Goal: Book appointment/travel/reservation

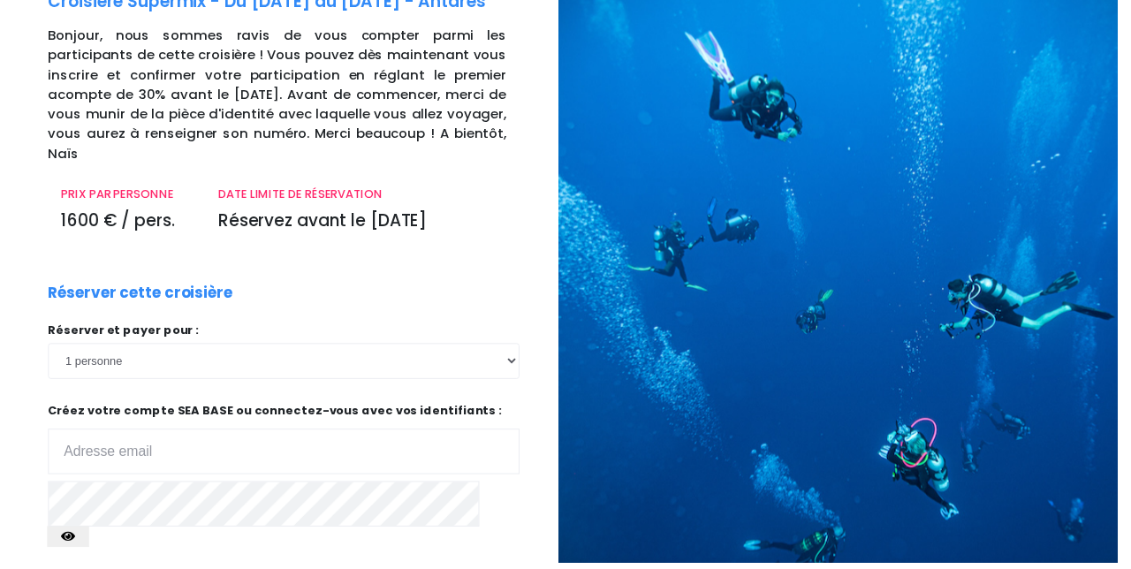
scroll to position [111, 0]
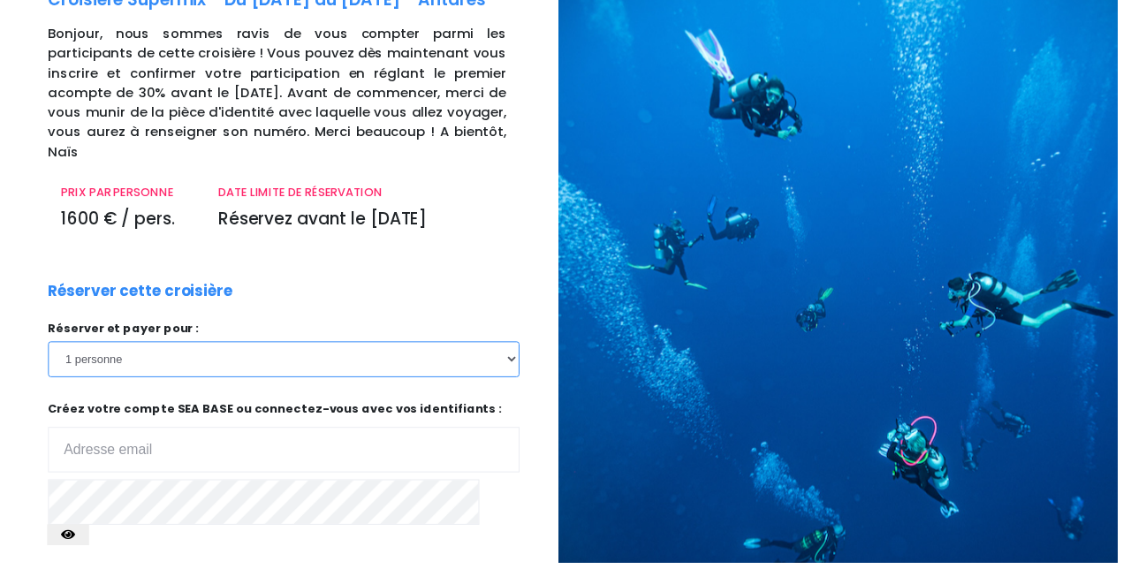
click at [509, 346] on select "1 personne 2 personnes 3 personnes 4 personnes 5 personnes 6 personnes" at bounding box center [287, 363] width 477 height 35
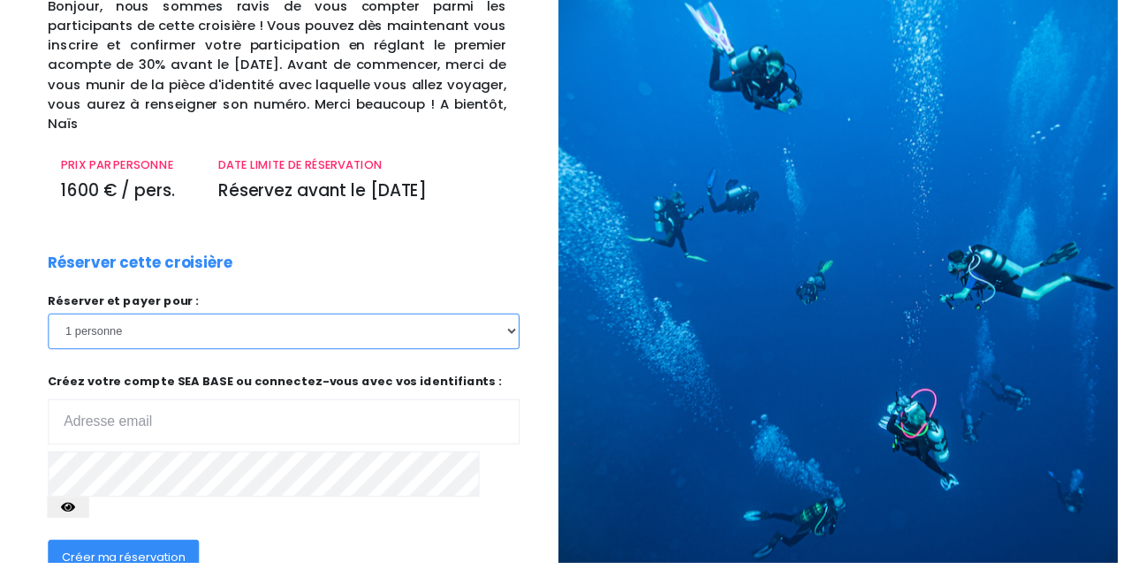
scroll to position [166, 0]
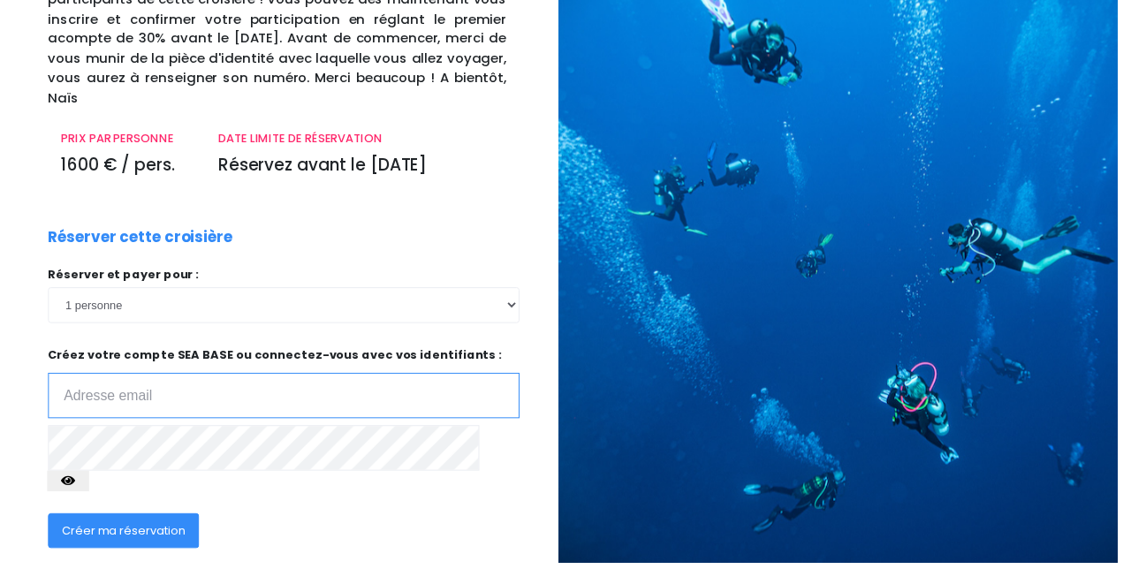
click at [89, 384] on input "email" at bounding box center [287, 400] width 477 height 46
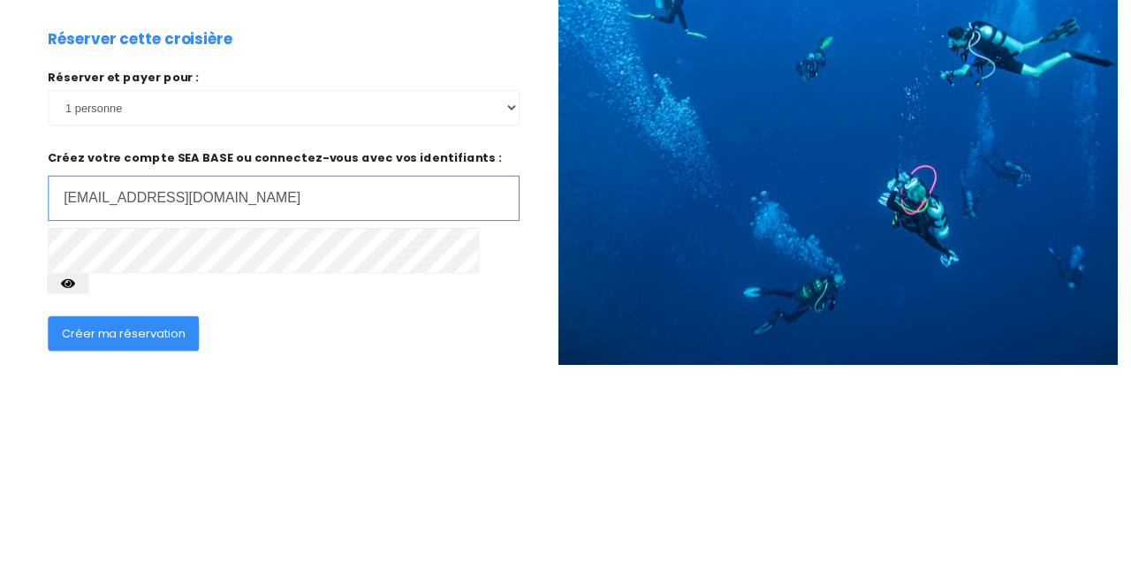
type input "garciathomas@sfr.fr"
click at [98, 529] on span "Créer ma réservation" at bounding box center [125, 537] width 125 height 17
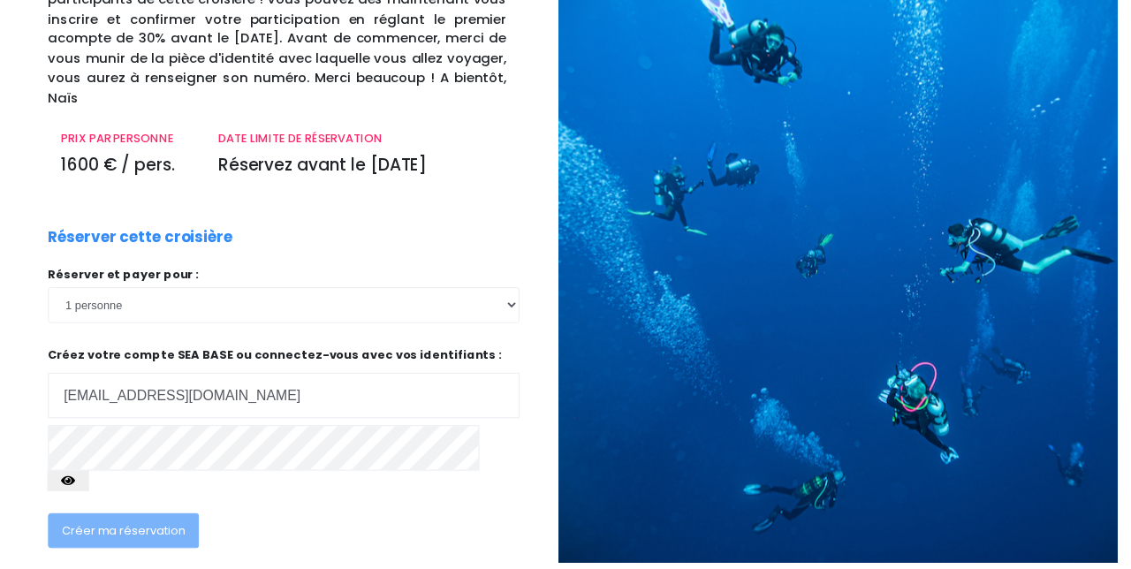
scroll to position [179, 0]
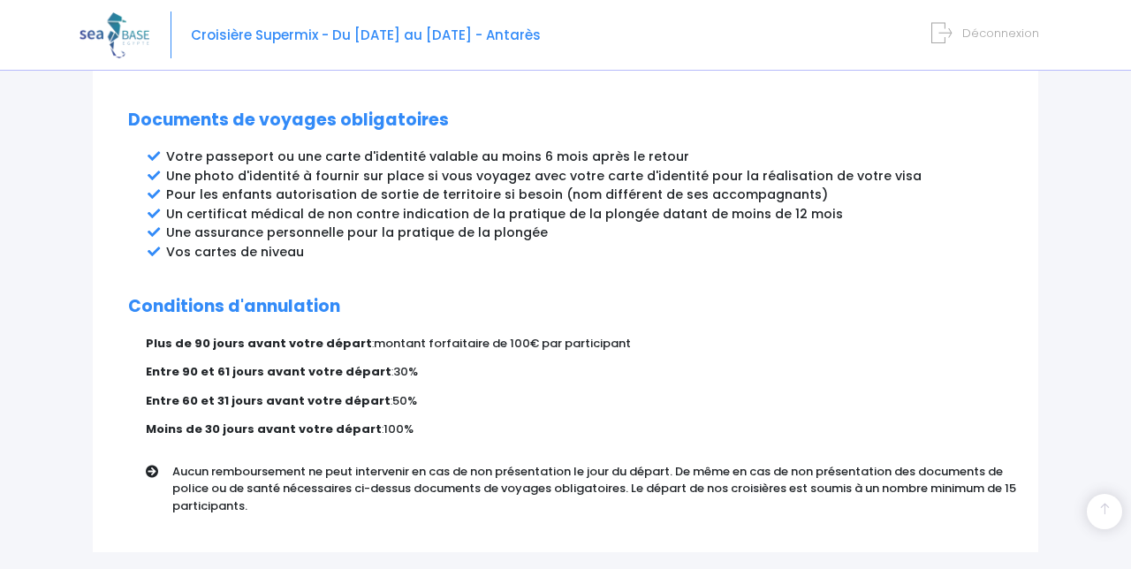
scroll to position [990, 0]
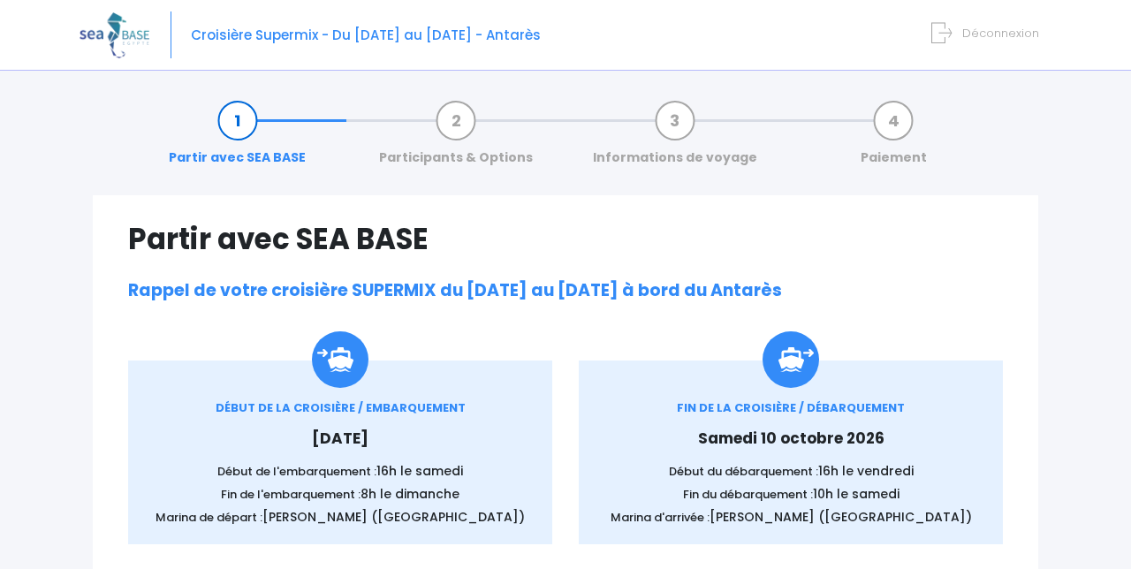
scroll to position [71, 0]
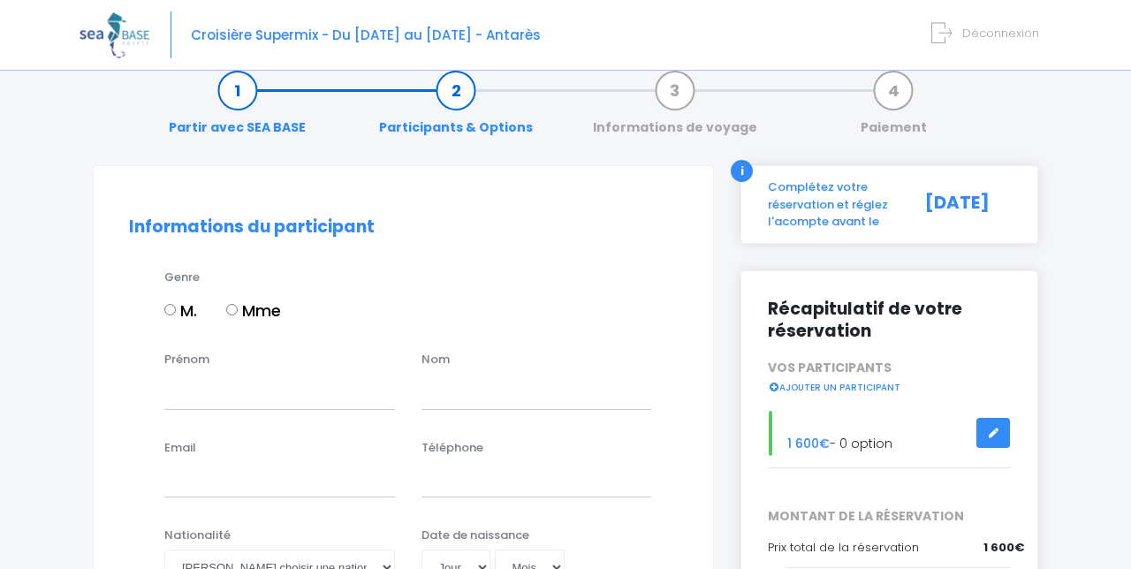
scroll to position [30, 0]
click at [168, 304] on input "M." at bounding box center [169, 309] width 11 height 11
radio input "true"
click at [192, 397] on input "Prénom" at bounding box center [279, 391] width 231 height 35
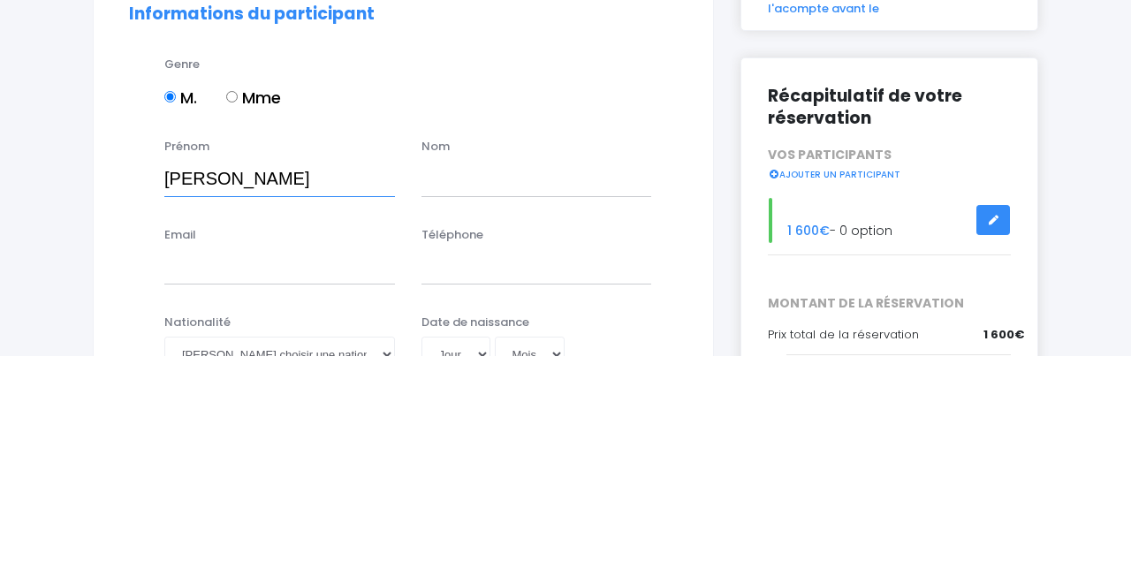
type input "Thomas"
click at [449, 391] on input "text" at bounding box center [537, 391] width 231 height 35
type input "Garcia"
click at [193, 486] on input "Email" at bounding box center [279, 479] width 231 height 35
type input "garciathomas@sfr.fr"
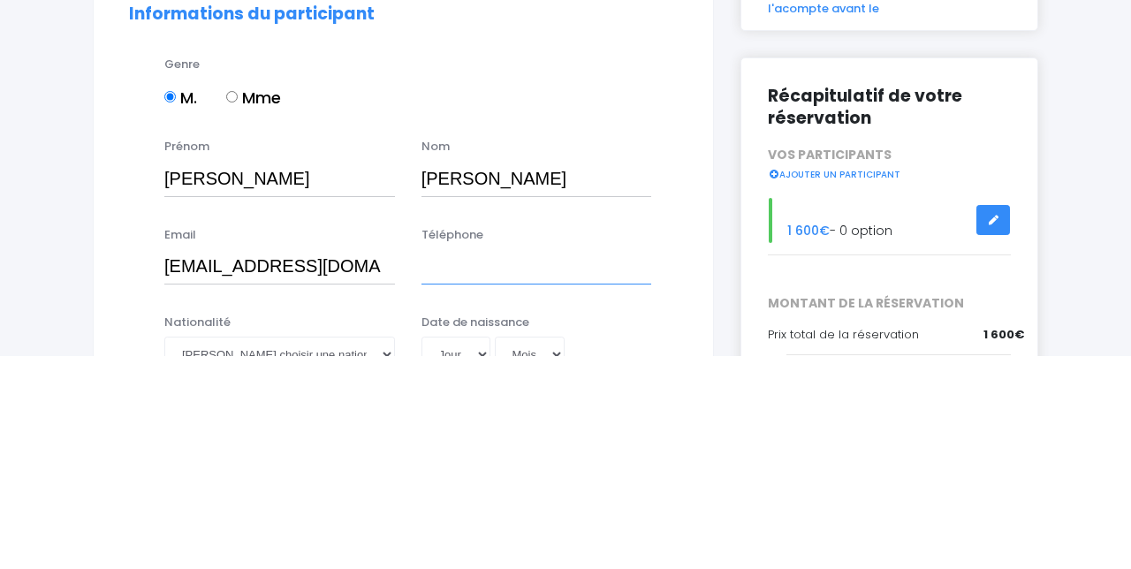
click at [517, 485] on input "Téléphone" at bounding box center [537, 479] width 231 height 35
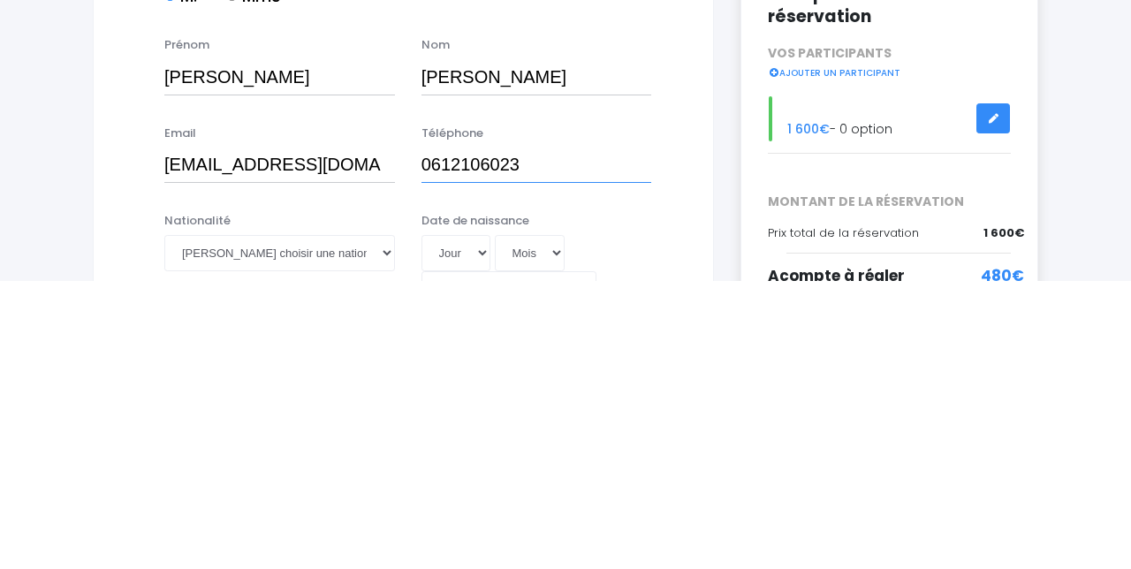
scroll to position [64, 0]
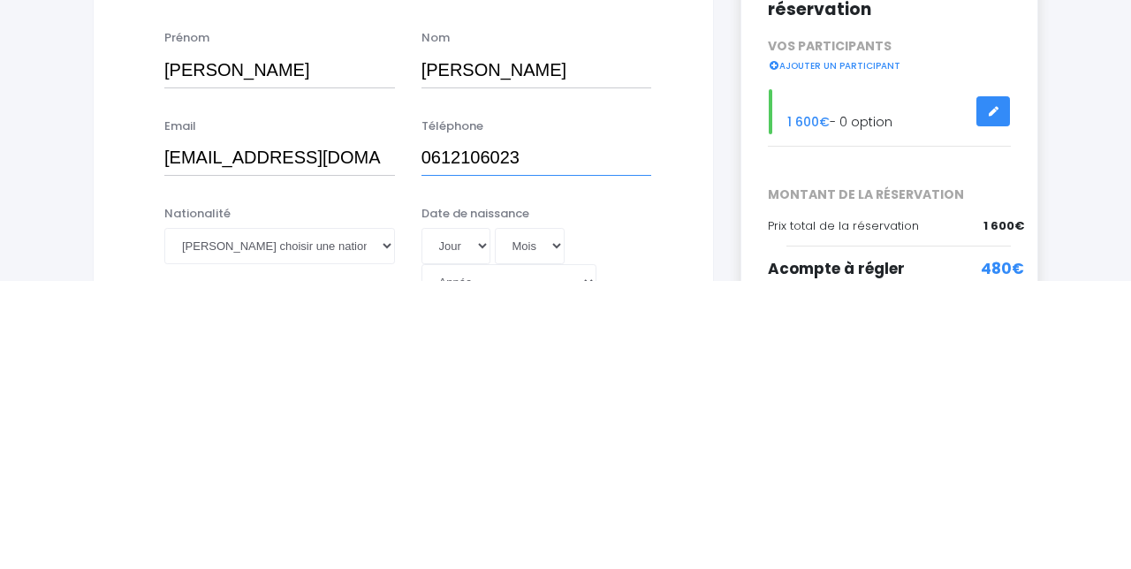
type input "0612106023"
click at [187, 536] on select "Veuillez choisir une nationalité Afghane Albanaise Algerienne Allemande America…" at bounding box center [279, 533] width 231 height 35
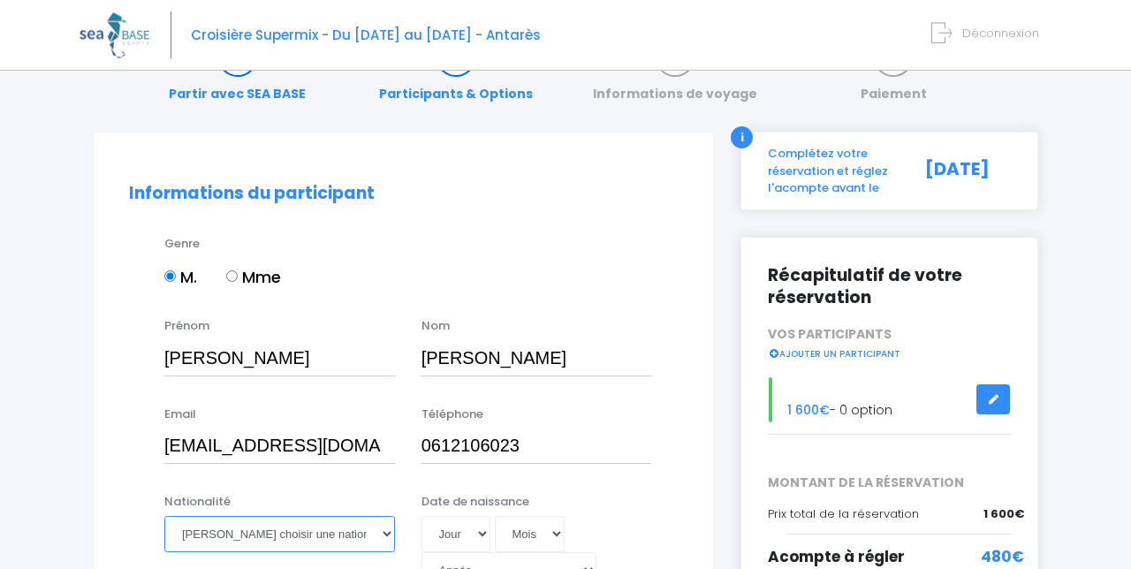
select select "Française"
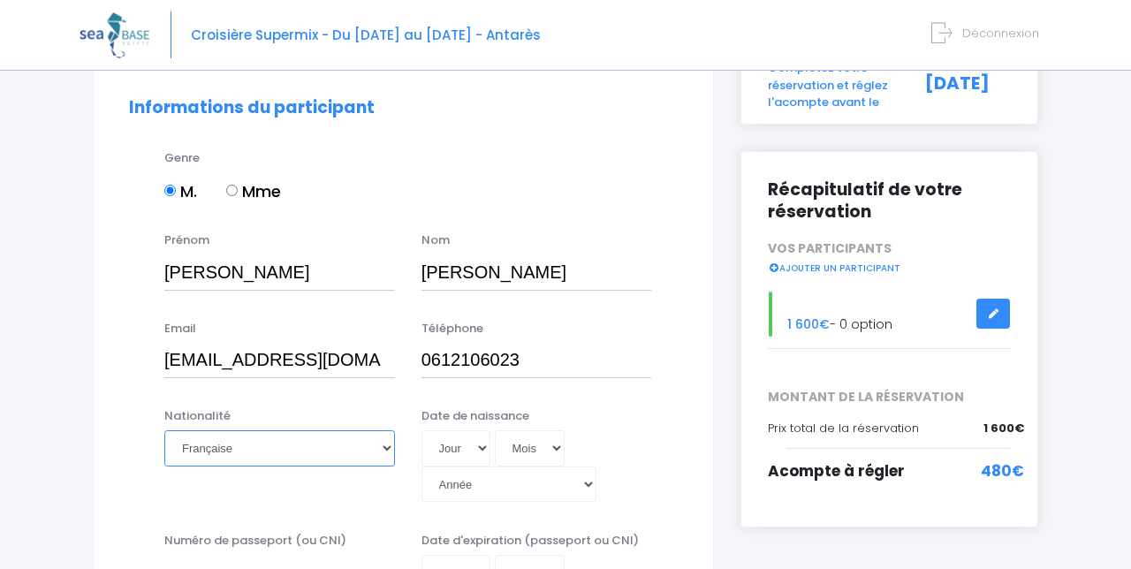
scroll to position [193, 0]
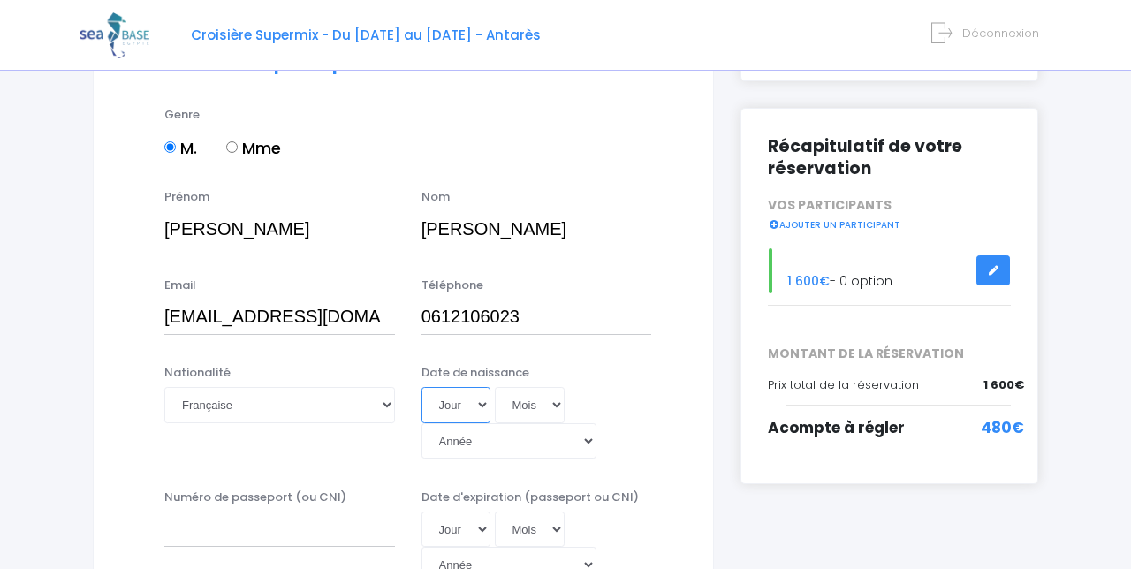
click at [475, 413] on select "Jour 01 02 03 04 05 06 07 08 09 10 11 12 13 14 15 16 17 18 19 20 21 22 23 24 25…" at bounding box center [456, 404] width 69 height 35
select select "27"
click at [543, 407] on select "Mois 01 02 03 04 05 06 07 08 09 10 11 12" at bounding box center [530, 404] width 71 height 35
select select "01"
click at [597, 423] on select "Année 2045 2044 2043 2042 2041 2040 2039 2038 2037 2036 2035 2034 2033 2032 203…" at bounding box center [509, 440] width 175 height 35
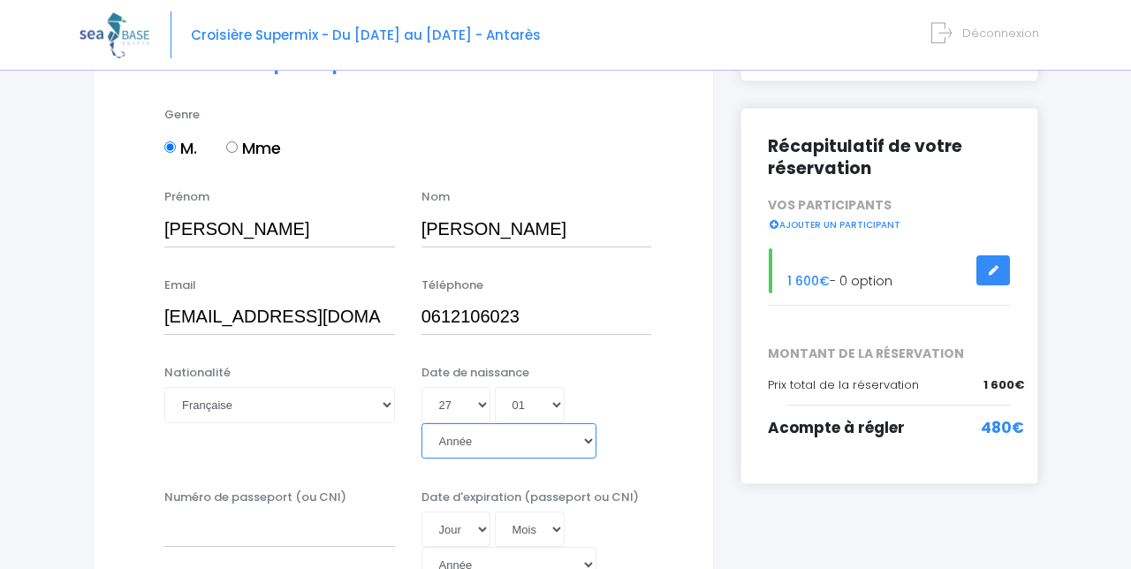
select select "1983"
type input "1983-01-27"
click at [202, 513] on input "Numéro de passeport (ou CNI)" at bounding box center [279, 529] width 231 height 35
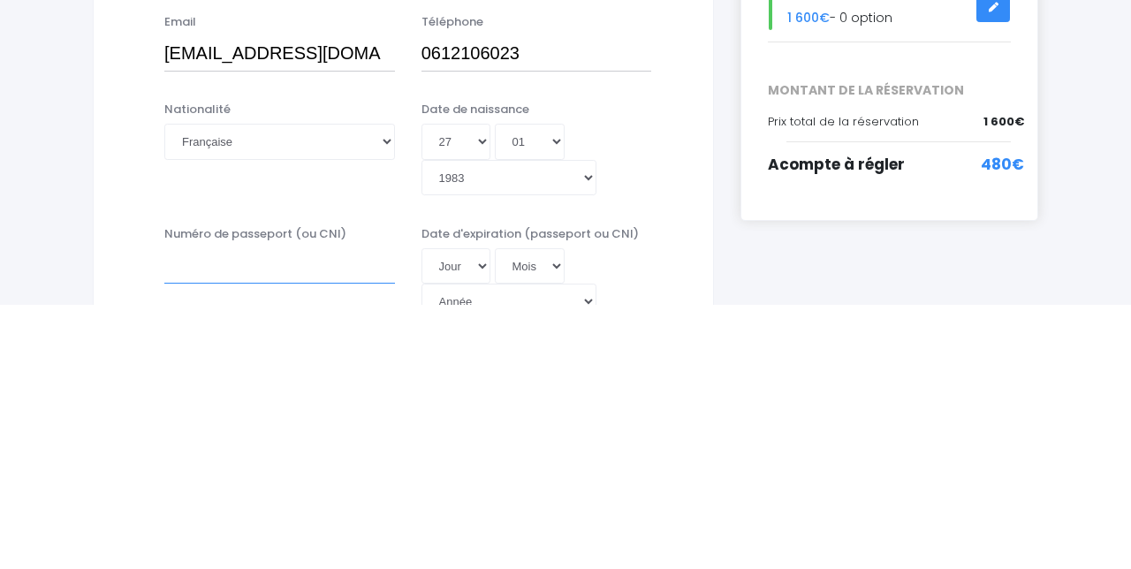
scroll to position [231, 0]
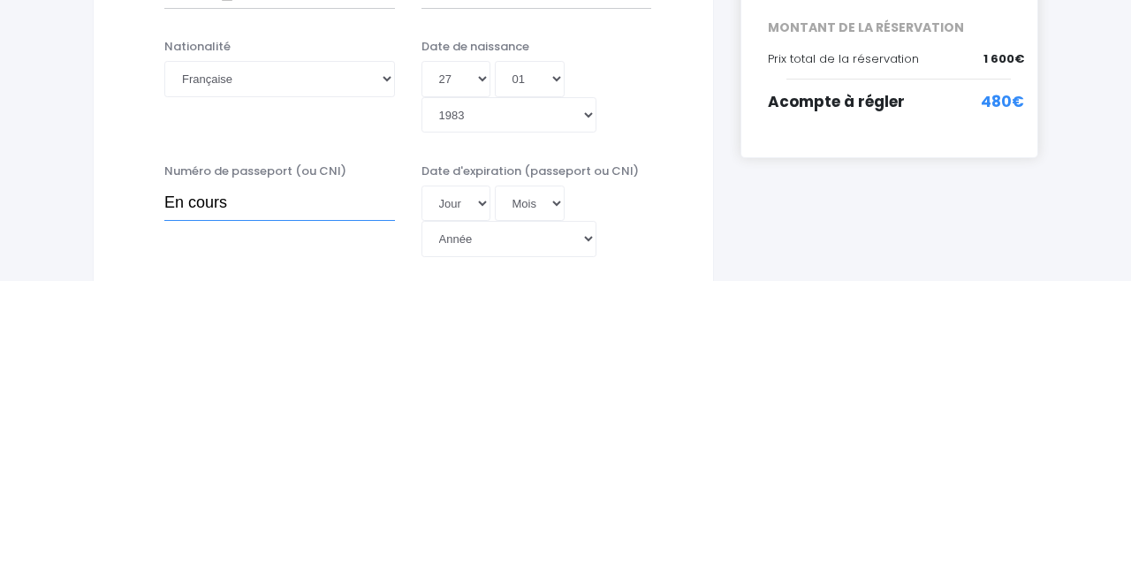
type input "En cours"
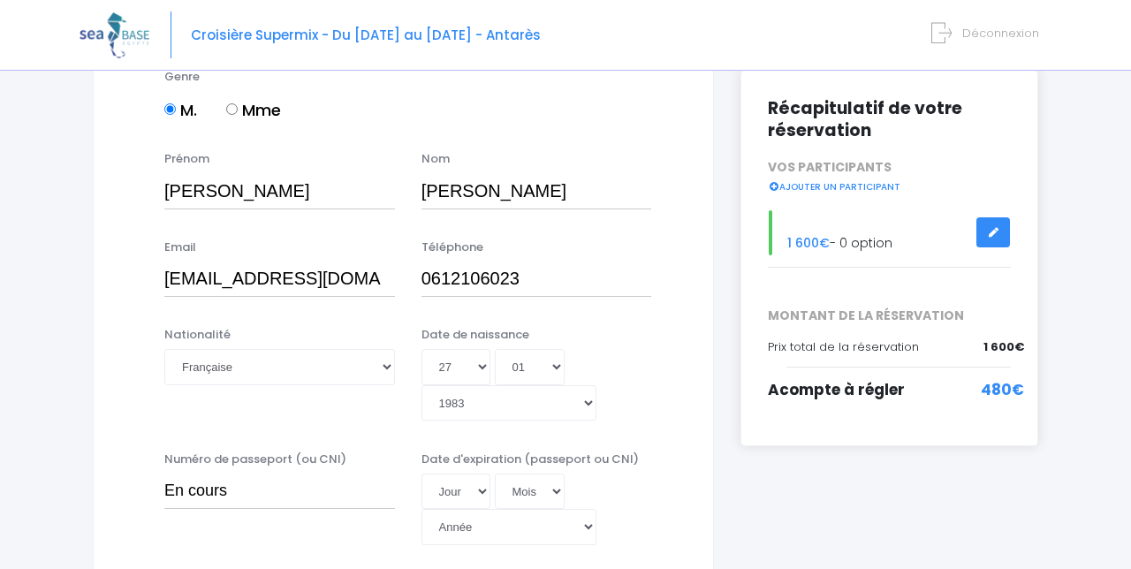
select select "N3"
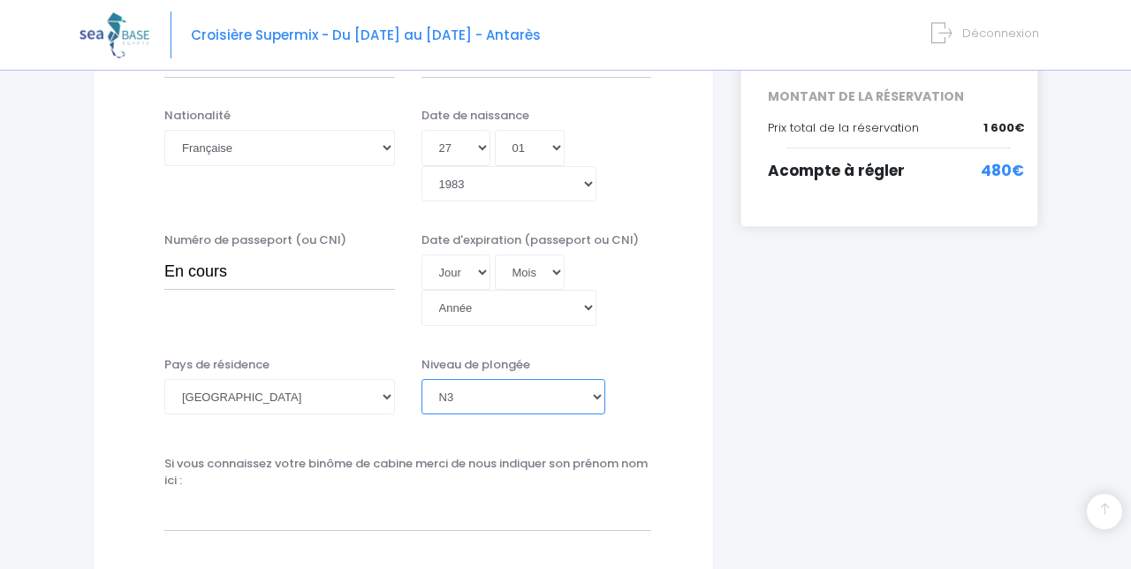
scroll to position [451, 0]
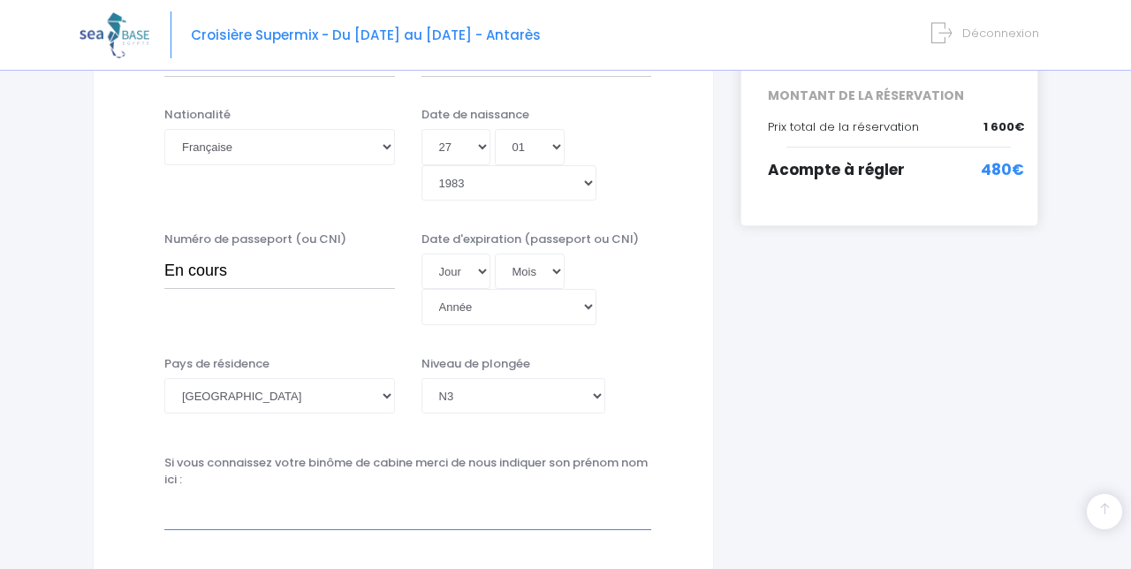
click at [217, 494] on input "text" at bounding box center [407, 511] width 487 height 35
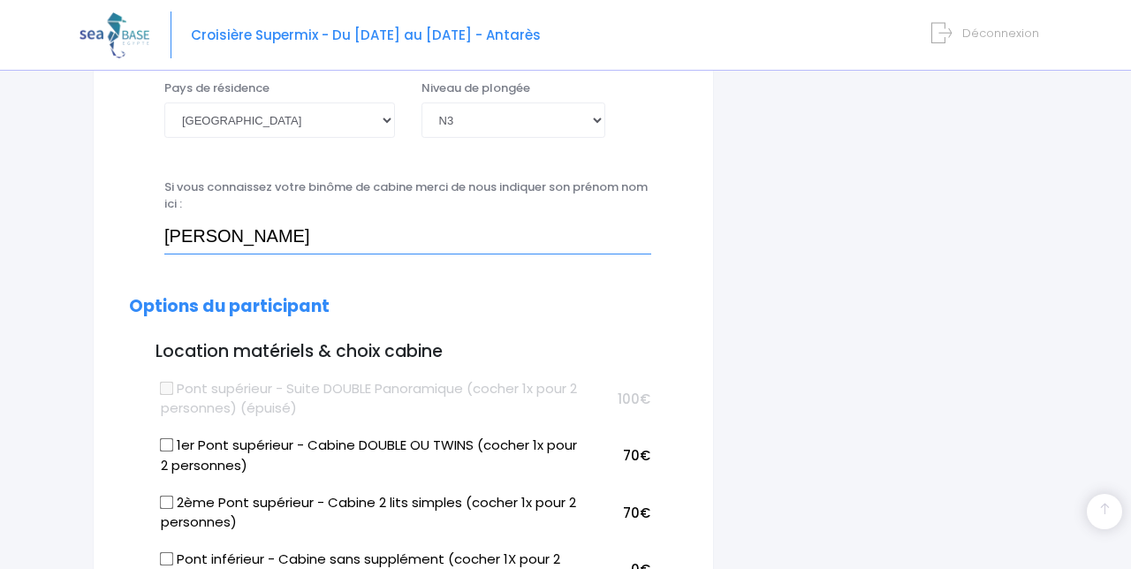
scroll to position [695, 0]
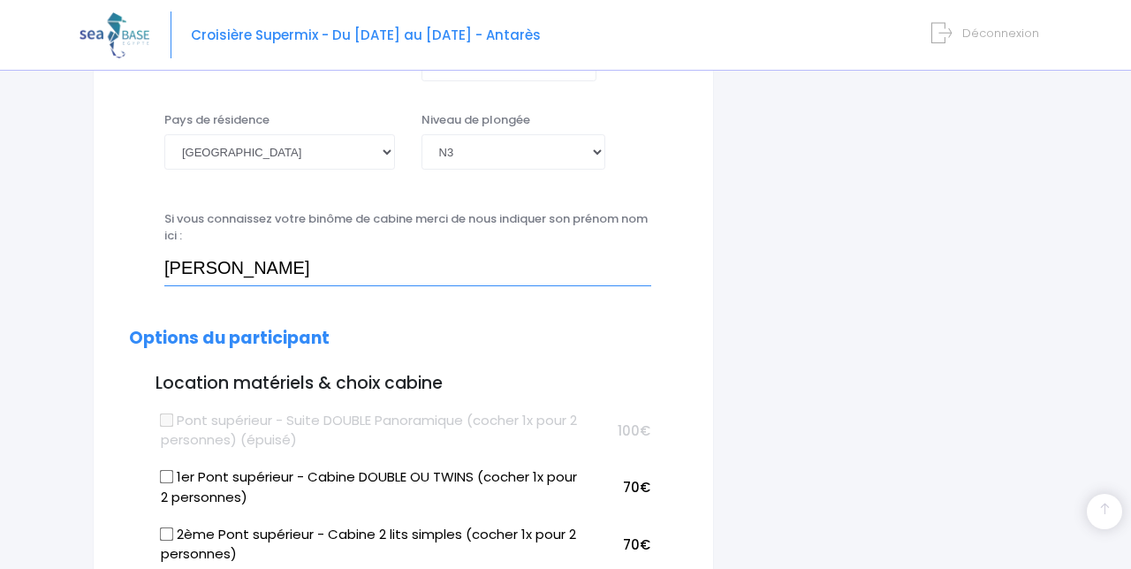
type input "Émilie Gourbeyre"
click at [166, 470] on input "1er Pont supérieur - Cabine DOUBLE OU TWINS (cocher 1x pour 2 personnes)" at bounding box center [167, 477] width 14 height 14
checkbox input "true"
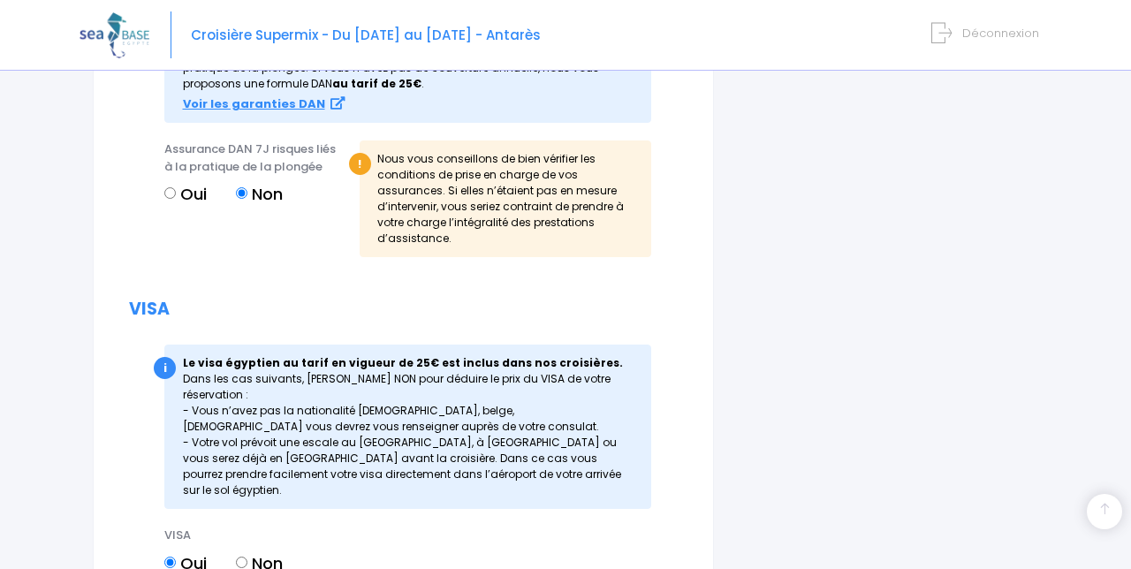
scroll to position [2111, 0]
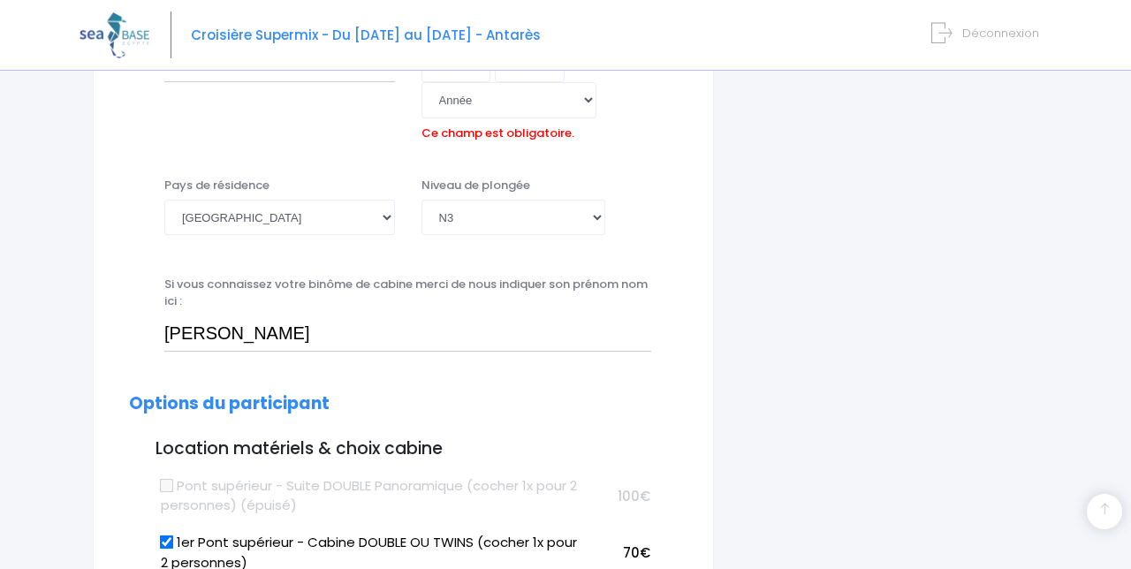
scroll to position [537, 0]
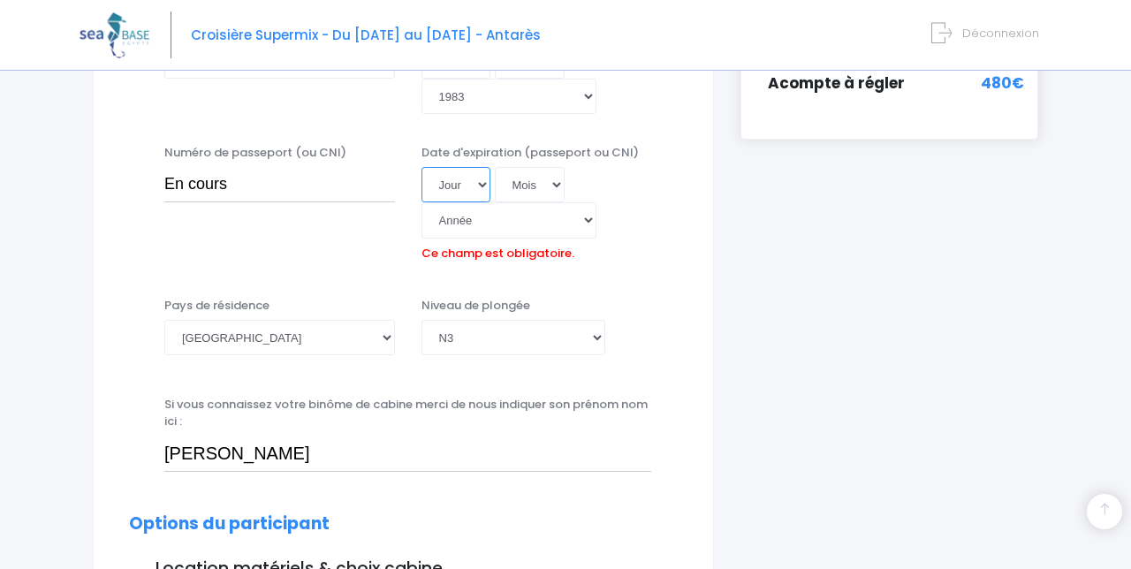
click at [474, 167] on select "Jour 01 02 03 04 05 06 07 08 09 10 11 12 13 14 15 16 17 18 19 20 21 22 23 24 25…" at bounding box center [456, 184] width 69 height 35
select select "01"
click at [552, 167] on select "Mois 01 02 03 04 05 06 07 08 09 10 11 12" at bounding box center [530, 184] width 71 height 35
select select "01"
click at [597, 202] on select "Année 2045 2044 2043 2042 2041 2040 2039 2038 2037 2036 2035 2034 2033 2032 203…" at bounding box center [509, 219] width 175 height 35
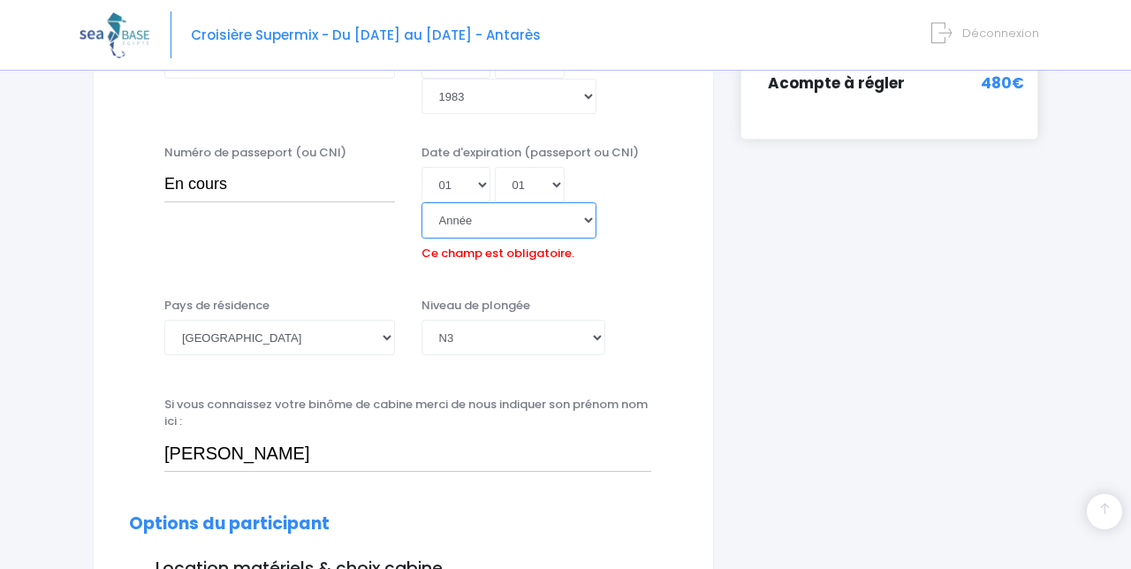
select select "2030"
type input "[DATE]"
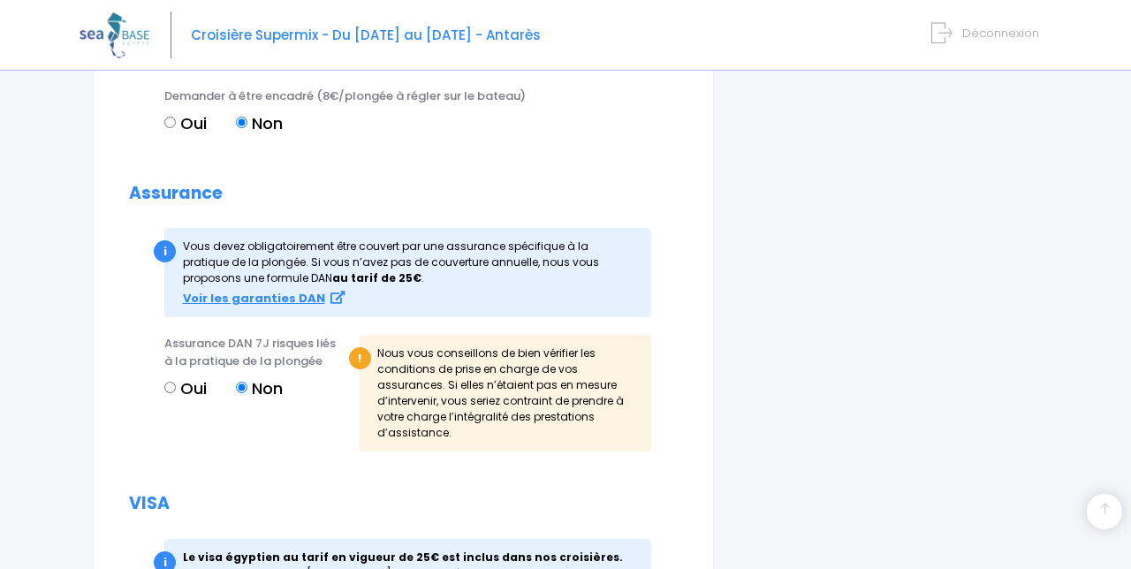
scroll to position [2139, 0]
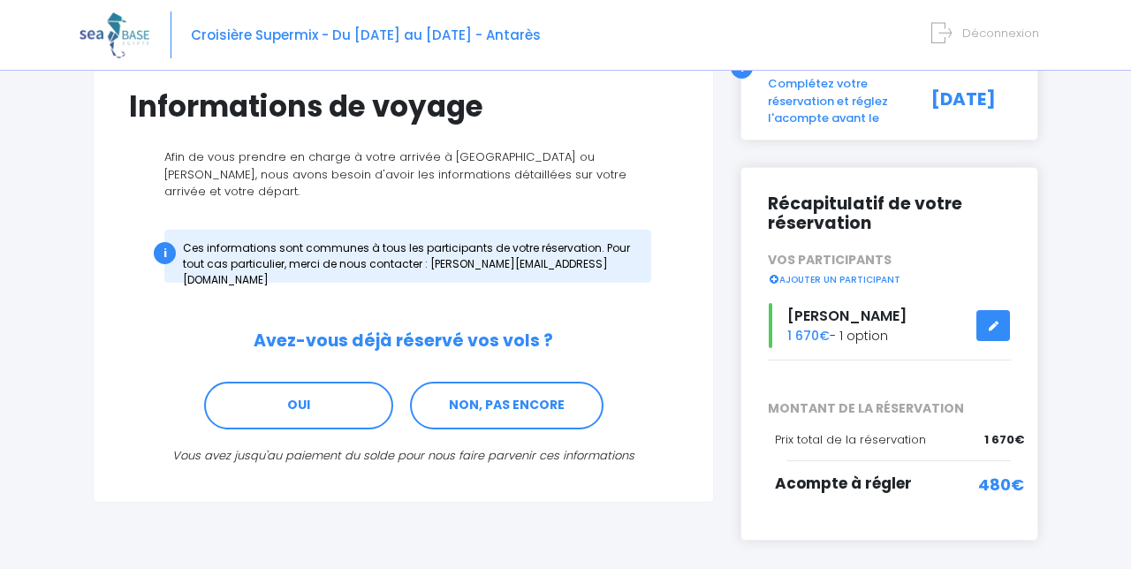
scroll to position [134, 0]
click at [491, 407] on link "NON, PAS ENCORE" at bounding box center [507, 405] width 194 height 48
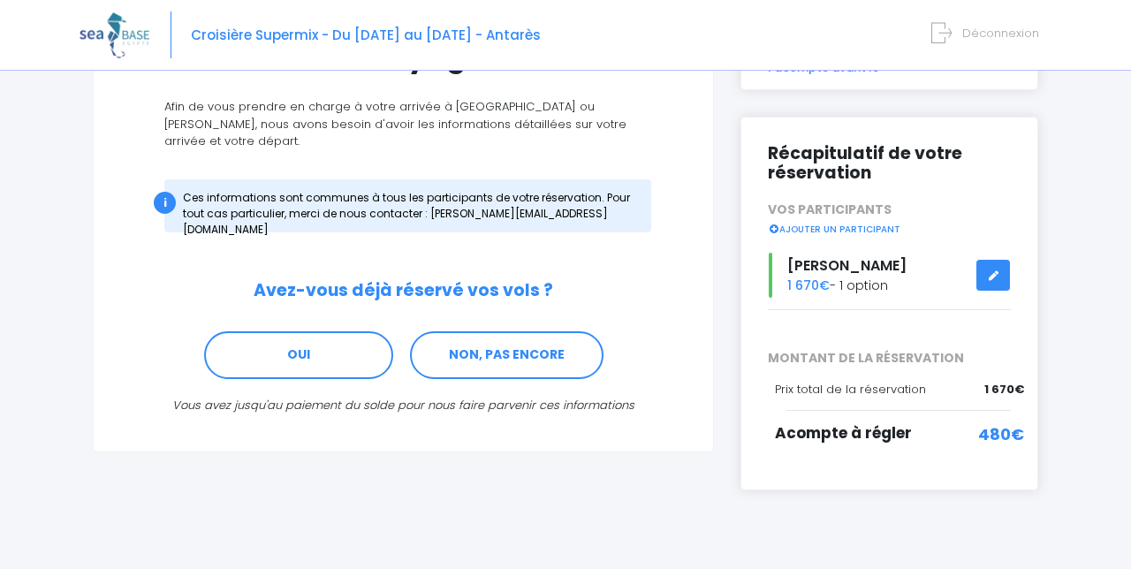
scroll to position [184, 0]
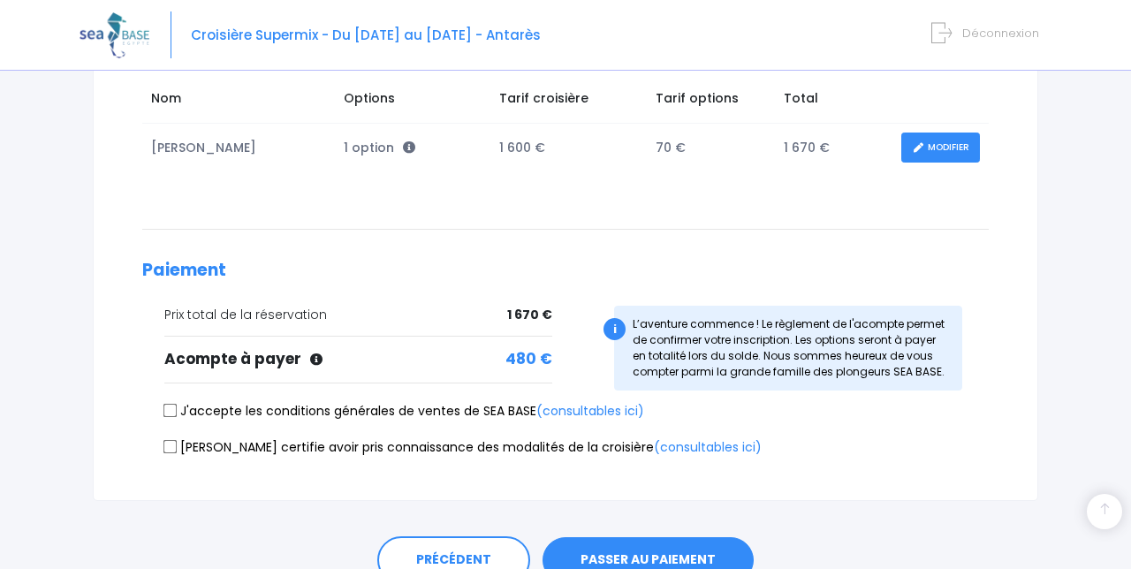
scroll to position [302, 0]
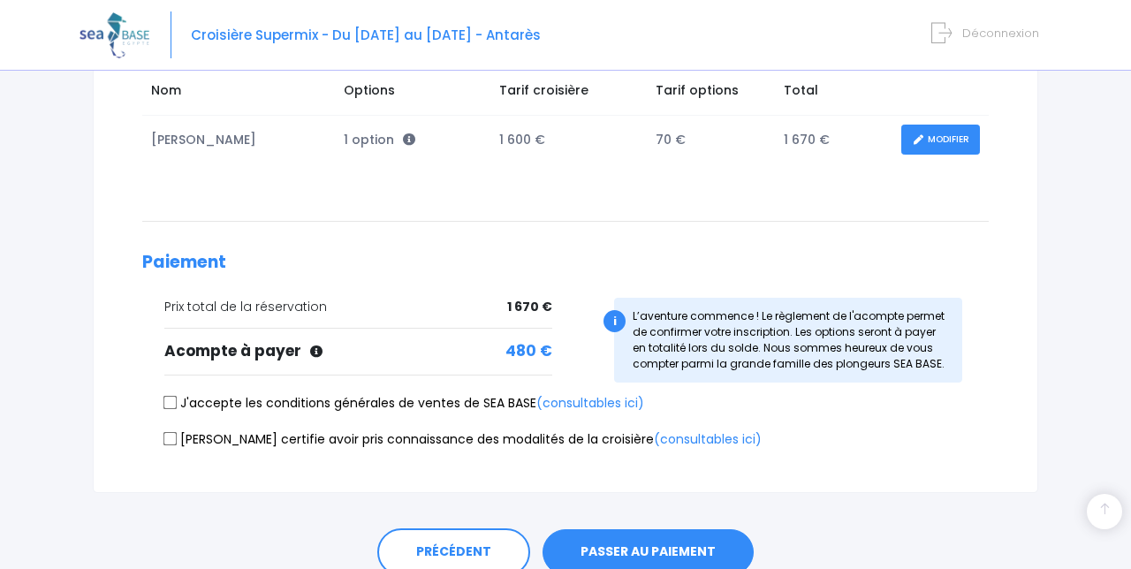
click at [166, 400] on input "J'accepte les conditions générales de ventes de SEA BASE (consultables ici)" at bounding box center [171, 403] width 14 height 14
checkbox input "true"
click at [176, 443] on input "[PERSON_NAME] certifie avoir pris connaissance des modalités de la croisière (c…" at bounding box center [171, 438] width 14 height 14
checkbox input "true"
click at [613, 553] on button "PASSER AU PAIEMENT" at bounding box center [648, 552] width 211 height 46
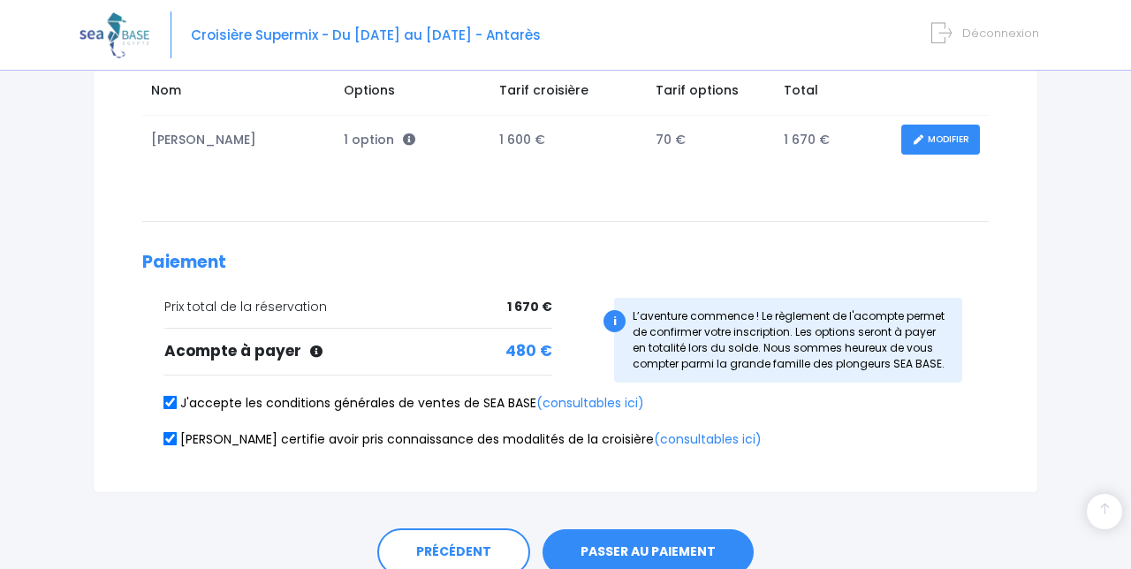
scroll to position [364, 0]
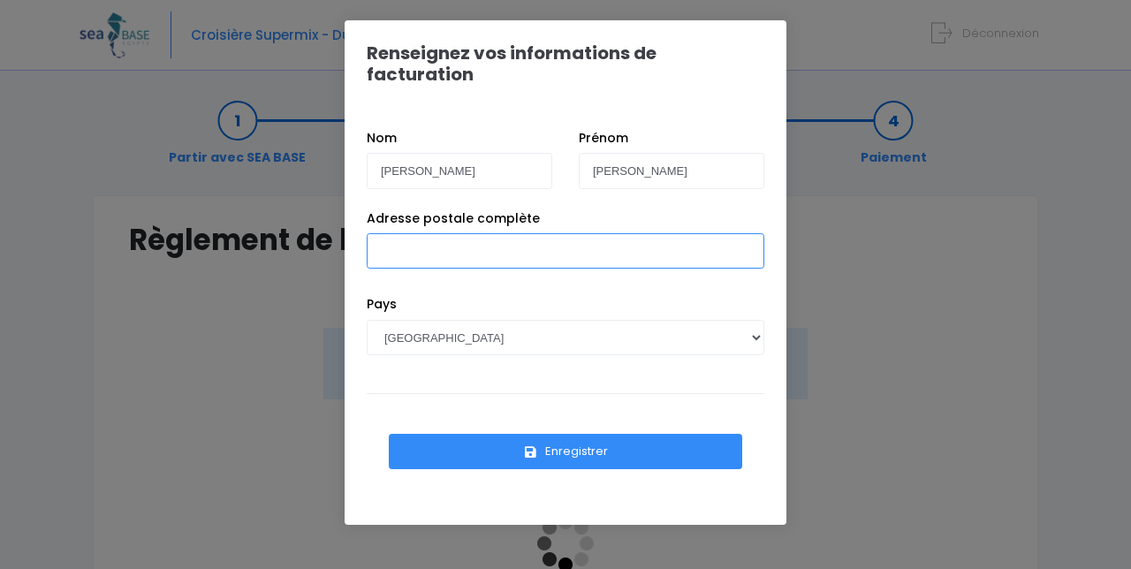
click at [403, 235] on input "Adresse postale complète" at bounding box center [566, 250] width 398 height 35
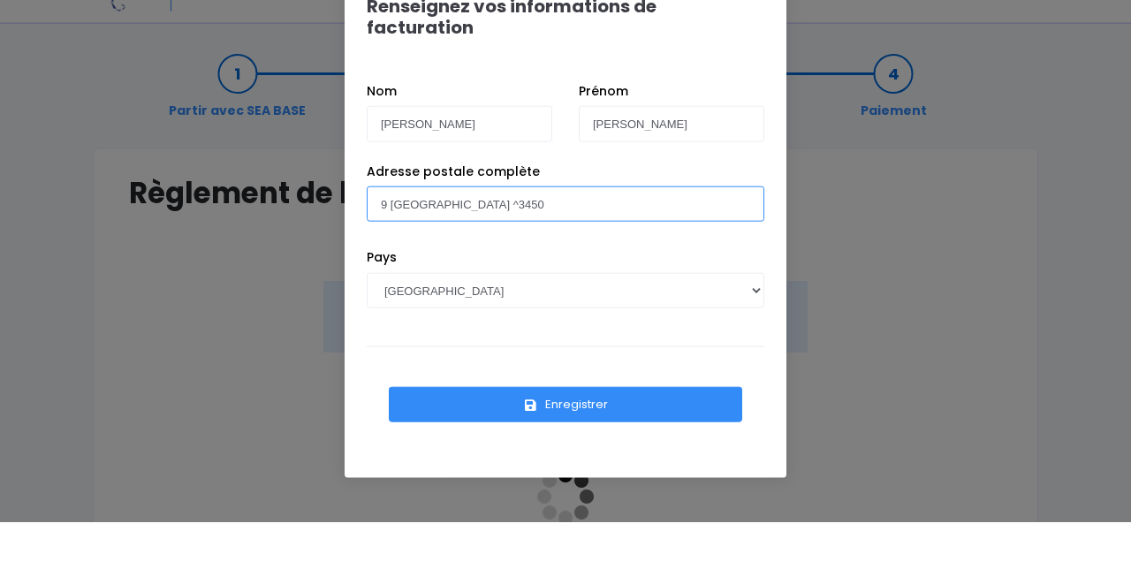
click at [484, 233] on input "9 [GEOGRAPHIC_DATA] ^3450" at bounding box center [566, 250] width 398 height 35
click at [489, 233] on input "9 [GEOGRAPHIC_DATA] ^3450" at bounding box center [566, 250] width 398 height 35
click at [589, 235] on input "9 côte des Chartres 63450" at bounding box center [566, 250] width 398 height 35
click at [483, 233] on input "9 côte des Chartres 63450 Saint Sandoux" at bounding box center [566, 250] width 398 height 35
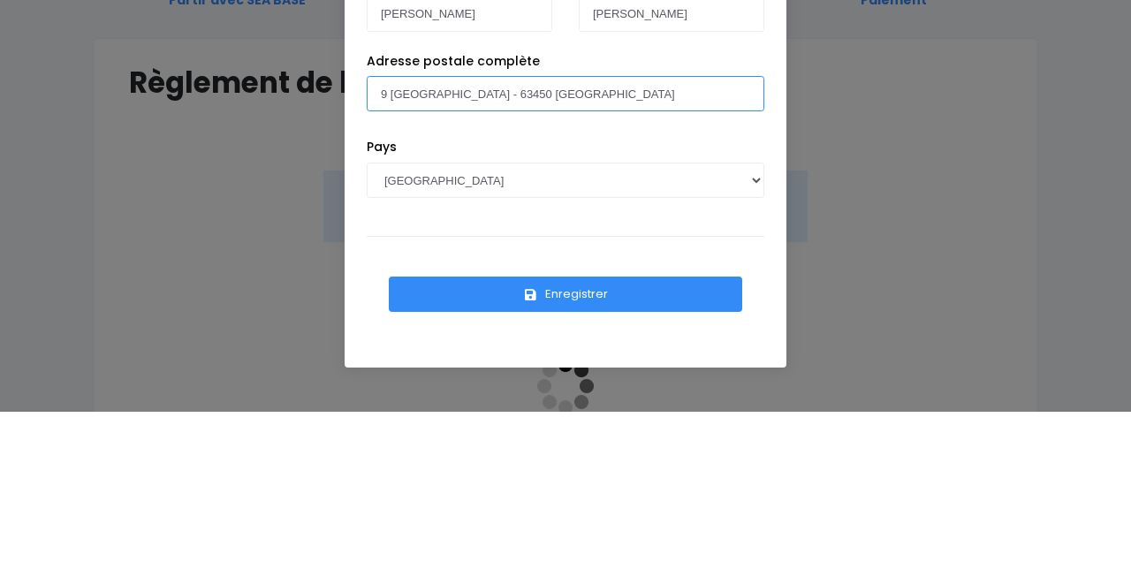
type input "9 côte des Chartres - 63450 Saint Sandoux"
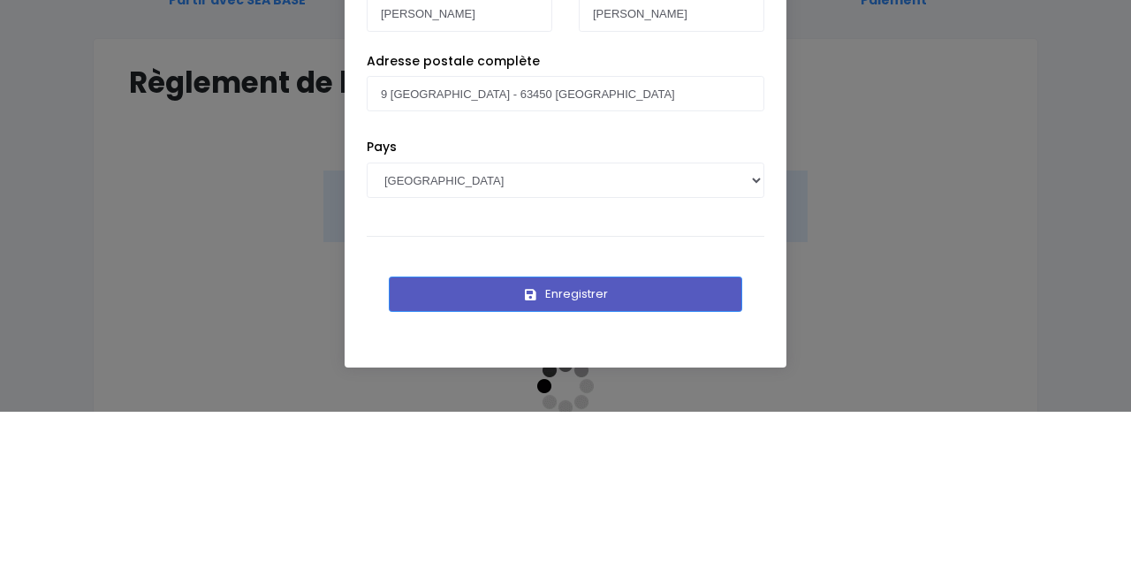
click at [642, 435] on button "Enregistrer" at bounding box center [566, 451] width 354 height 35
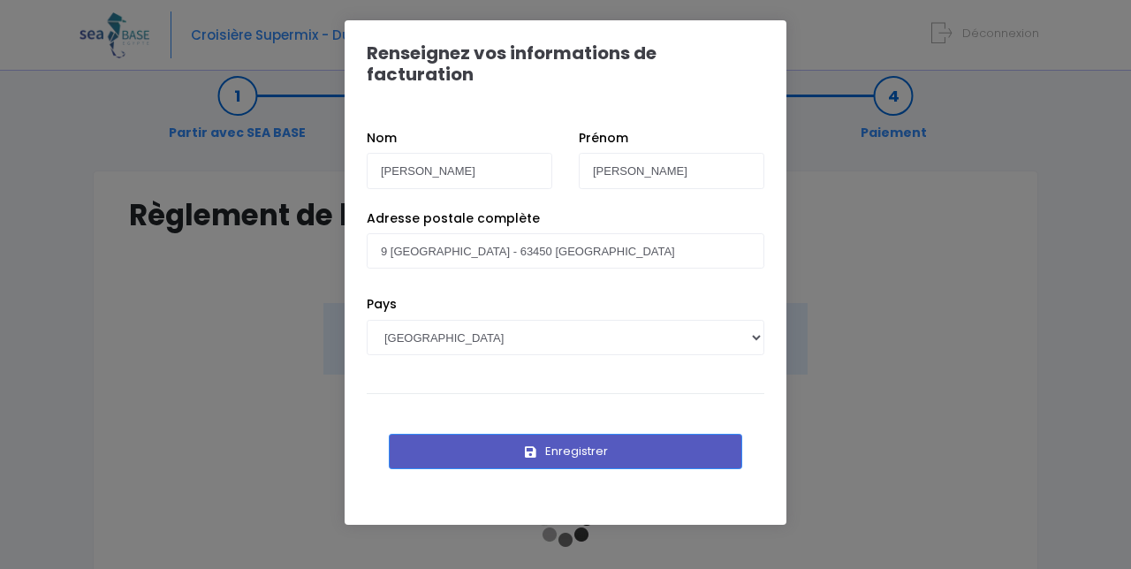
scroll to position [50, 0]
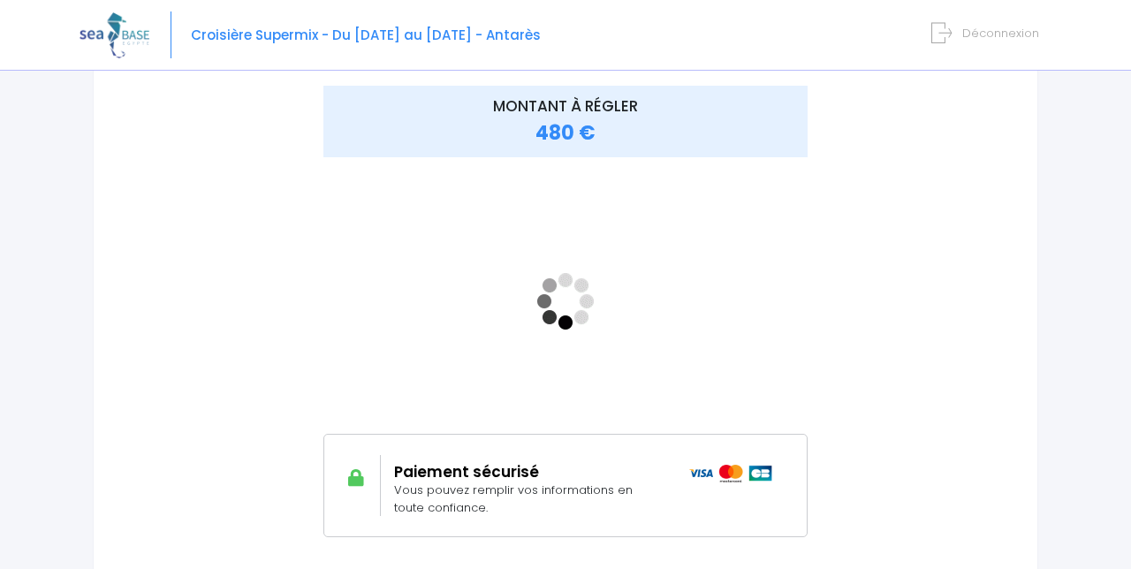
scroll to position [240, 0]
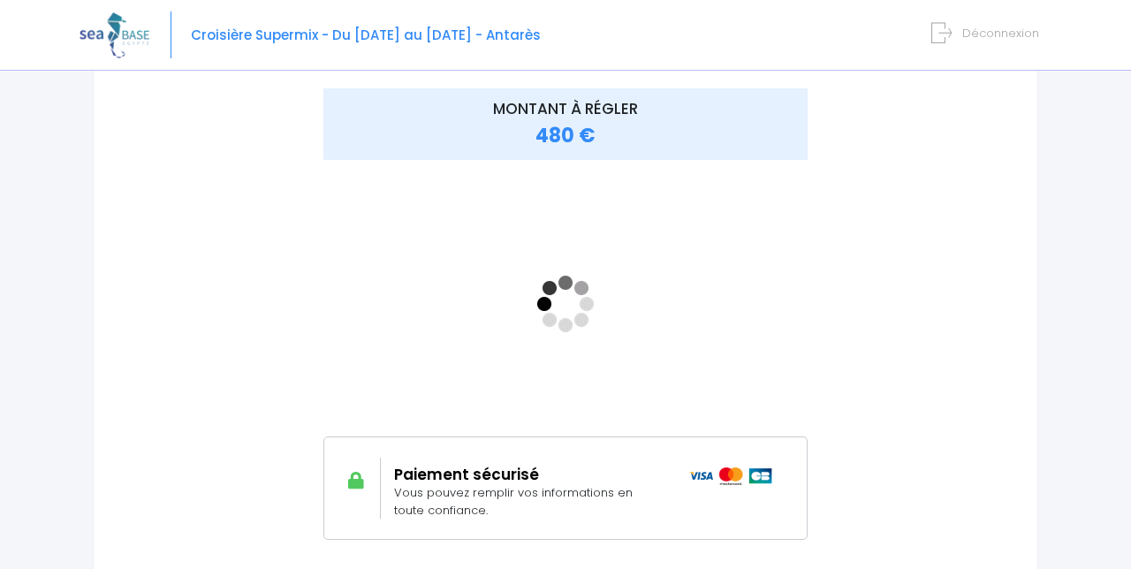
click at [244, 262] on div at bounding box center [202, 314] width 146 height 452
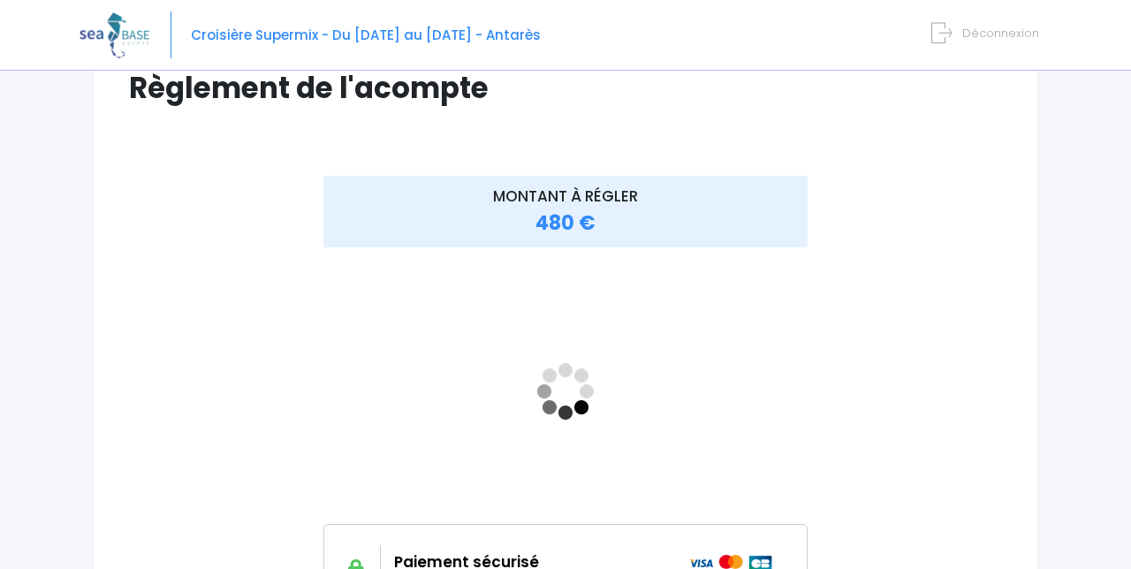
scroll to position [226, 0]
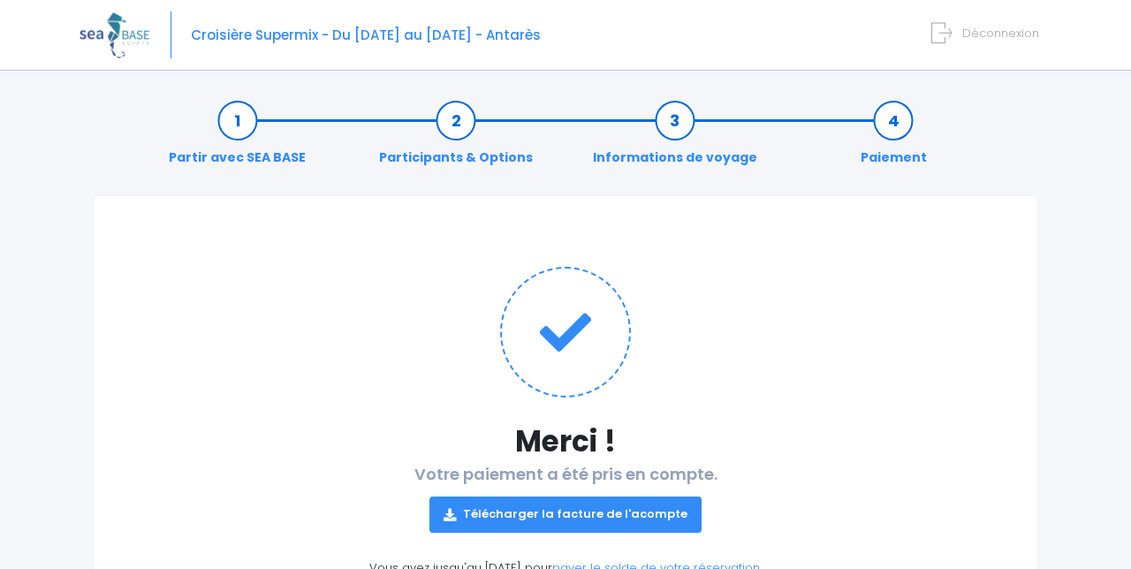
click at [631, 518] on link "Télécharger la facture de l'acompte" at bounding box center [566, 514] width 272 height 35
click at [98, 41] on img at bounding box center [115, 34] width 70 height 45
click at [118, 37] on img at bounding box center [115, 34] width 70 height 45
click at [225, 49] on div "Croisière Supermix - Du 03/10/26 au 10/10/26 - Antarès Déconnexion" at bounding box center [553, 35] width 946 height 71
click at [221, 32] on span "Croisière Supermix - Du [DATE] au [DATE] - Antarès" at bounding box center [366, 35] width 350 height 19
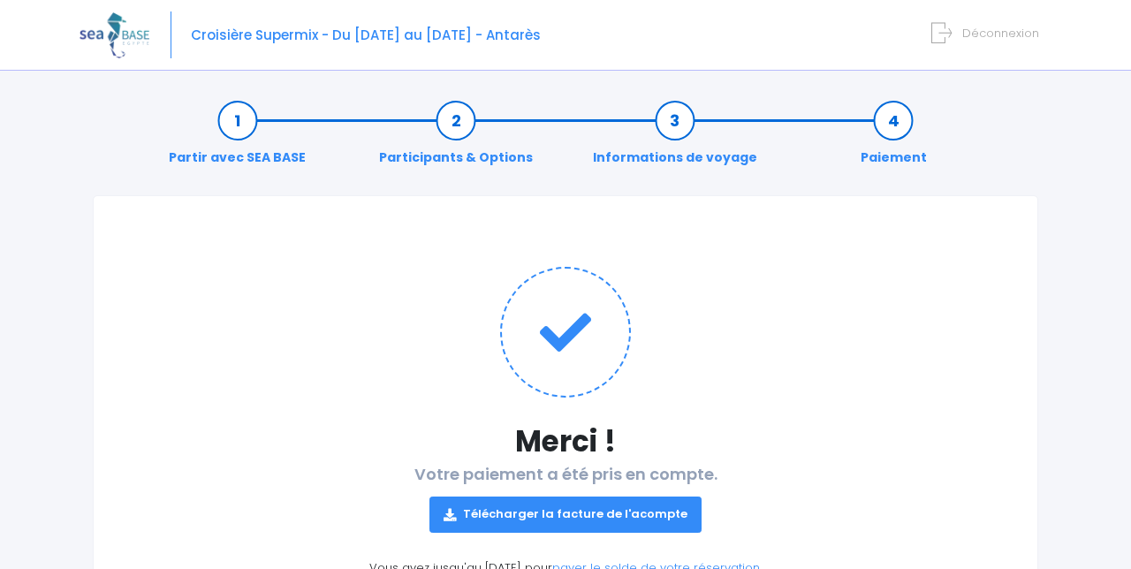
click at [229, 120] on link "Partir avec SEA BASE" at bounding box center [237, 139] width 155 height 56
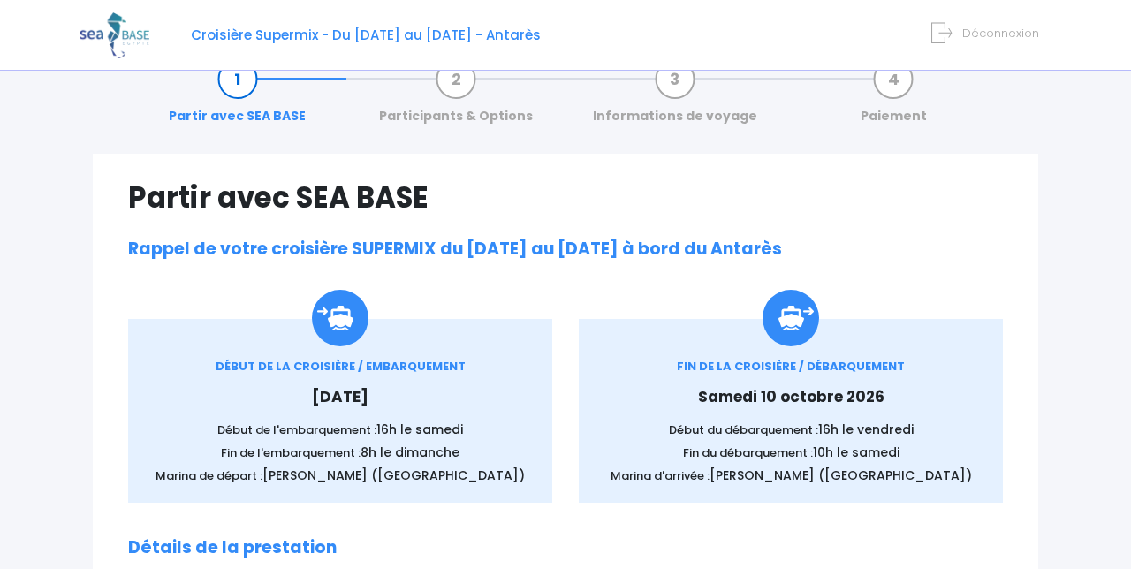
scroll to position [72, 0]
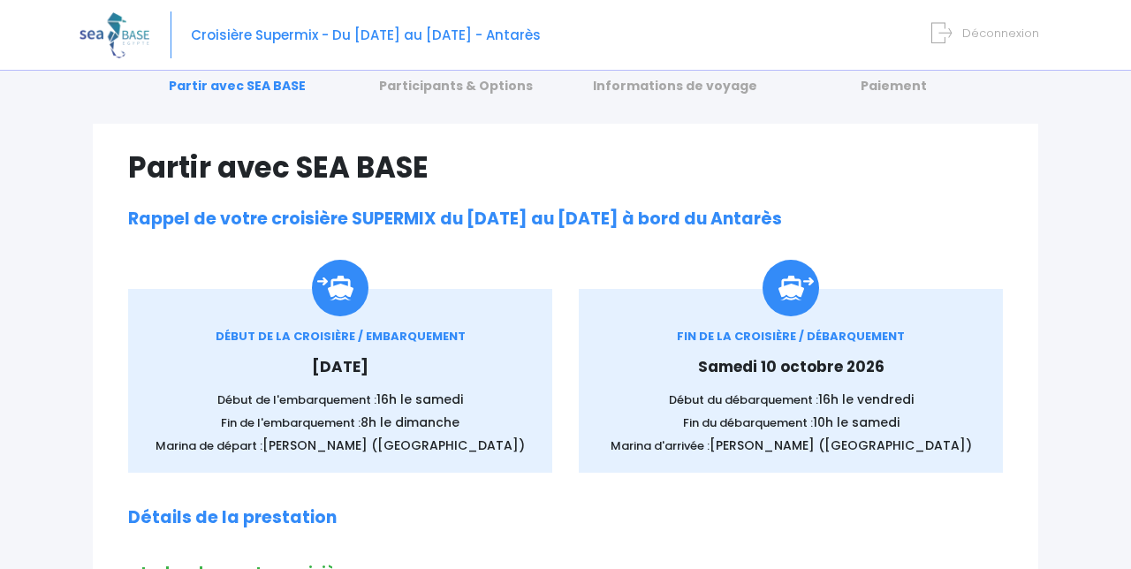
click at [476, 90] on link "Participants & Options" at bounding box center [455, 68] width 171 height 56
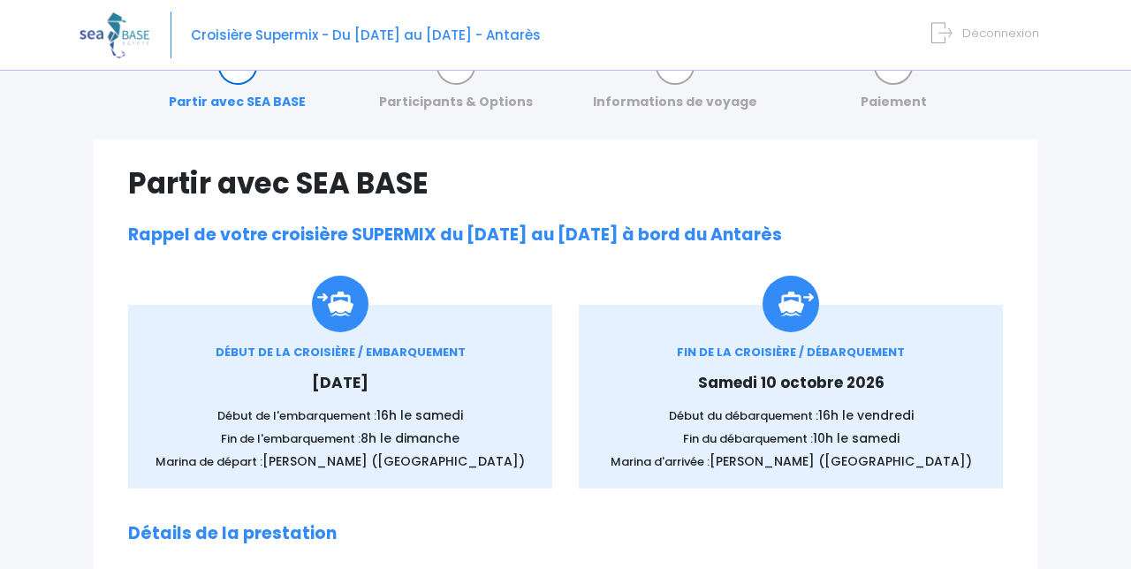
scroll to position [0, 0]
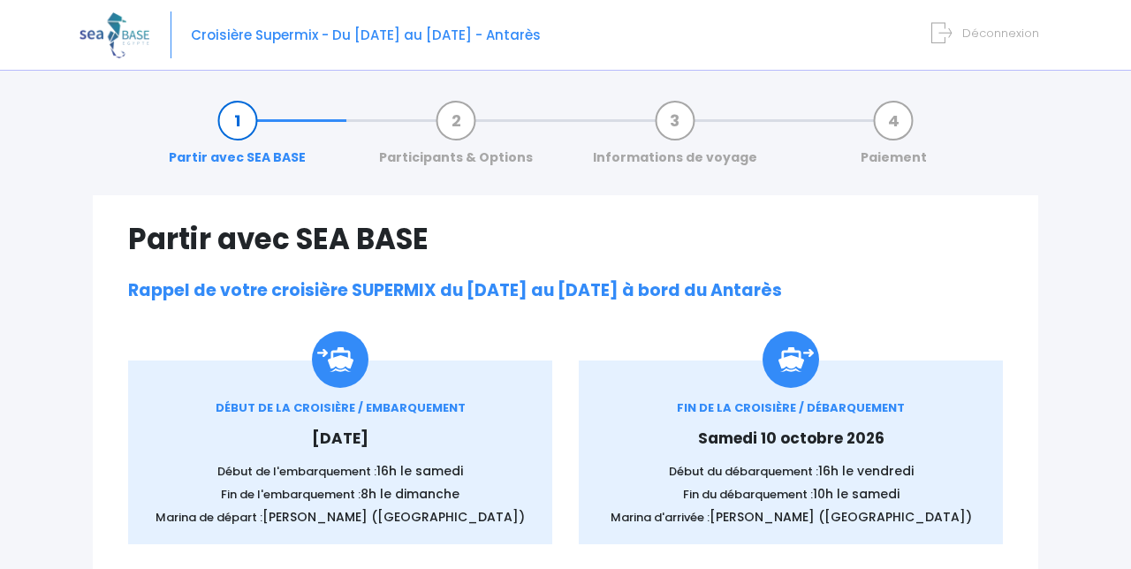
click at [458, 128] on link "Participants & Options" at bounding box center [455, 139] width 171 height 56
click at [467, 131] on link "Participants & Options" at bounding box center [455, 139] width 171 height 56
click at [664, 122] on link "Informations de voyage" at bounding box center [675, 139] width 182 height 56
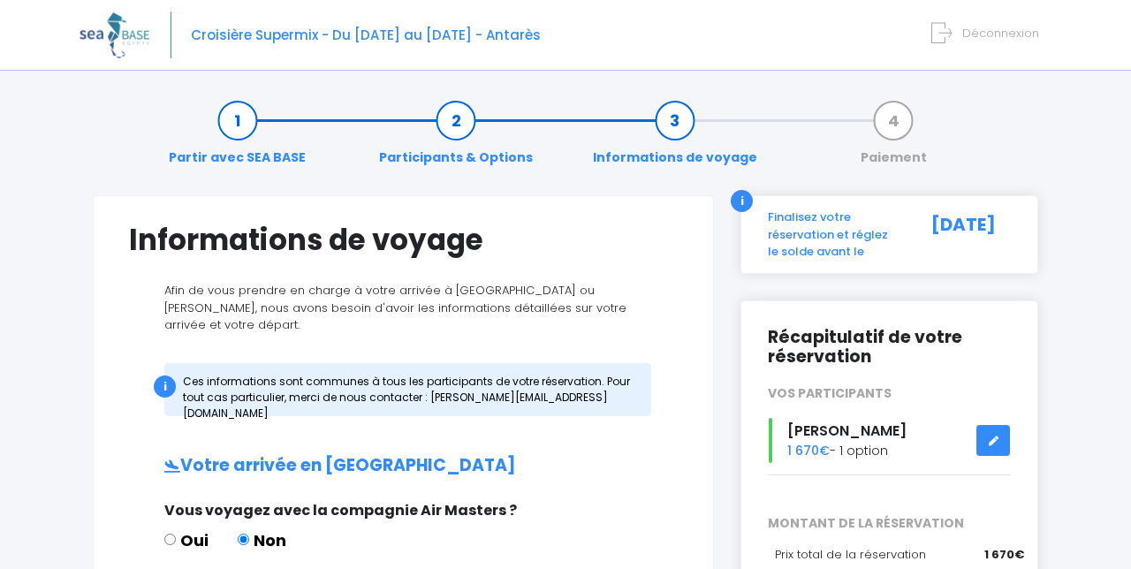
click at [453, 124] on link "Participants & Options" at bounding box center [455, 139] width 171 height 56
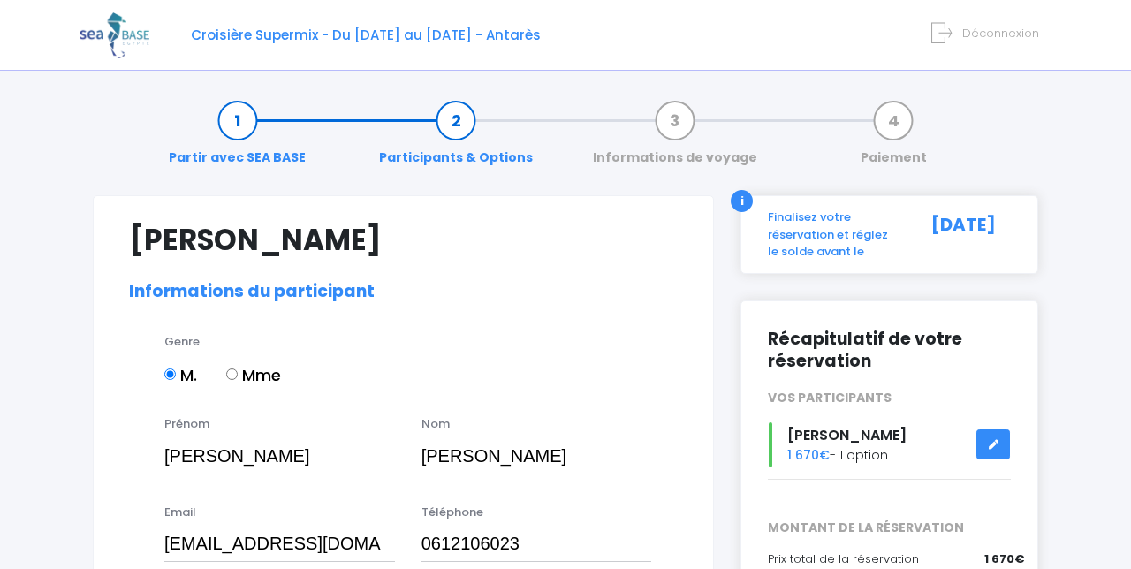
select select "N3"
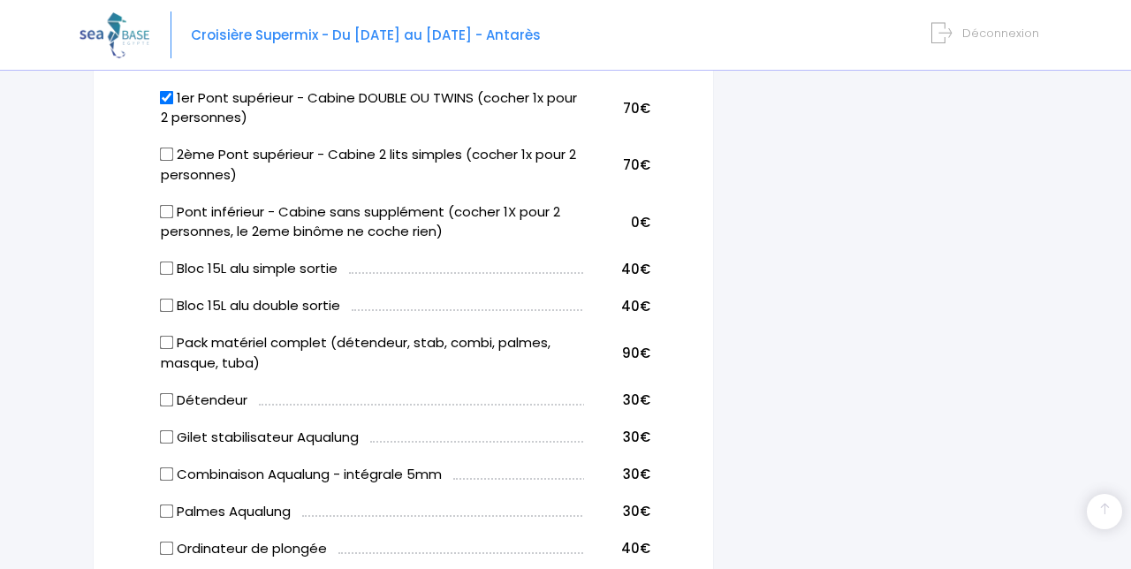
scroll to position [1054, 0]
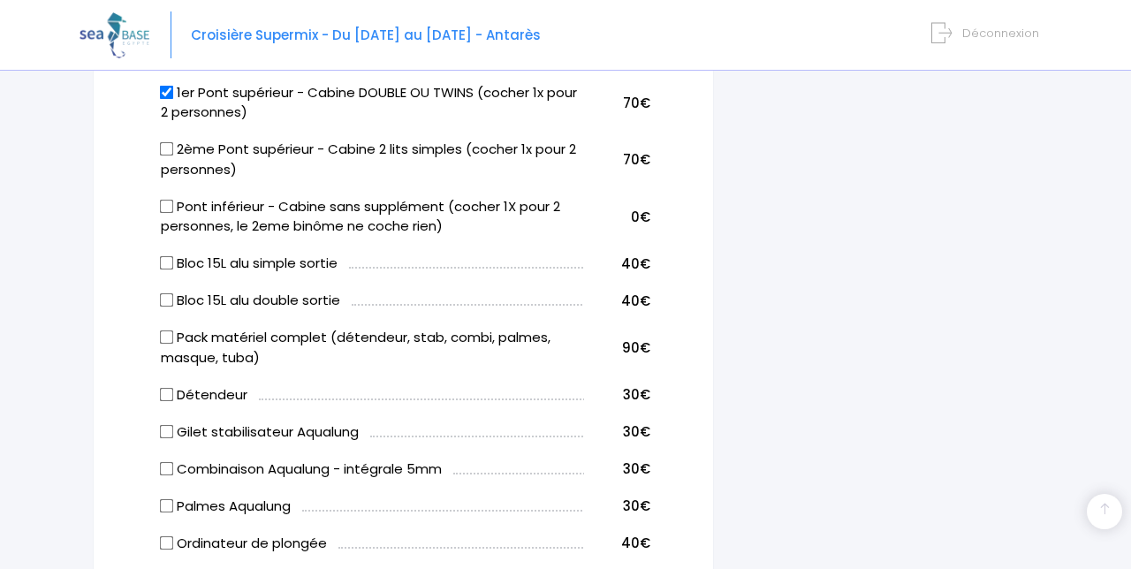
click at [170, 269] on input "Bloc 15L alu simple sortie" at bounding box center [167, 263] width 14 height 14
click at [163, 262] on input "Bloc 15L alu simple sortie" at bounding box center [167, 263] width 14 height 14
checkbox input "false"
click at [163, 300] on input "Bloc 15L alu double sortie" at bounding box center [167, 300] width 14 height 14
click at [169, 296] on input "Bloc 15L alu double sortie" at bounding box center [167, 300] width 14 height 14
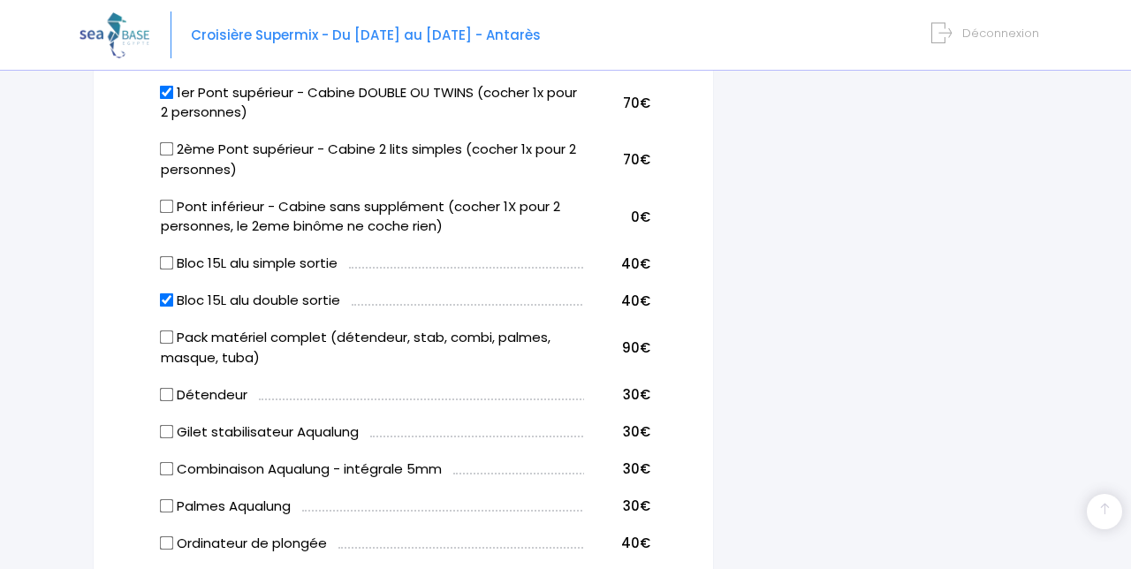
checkbox input "false"
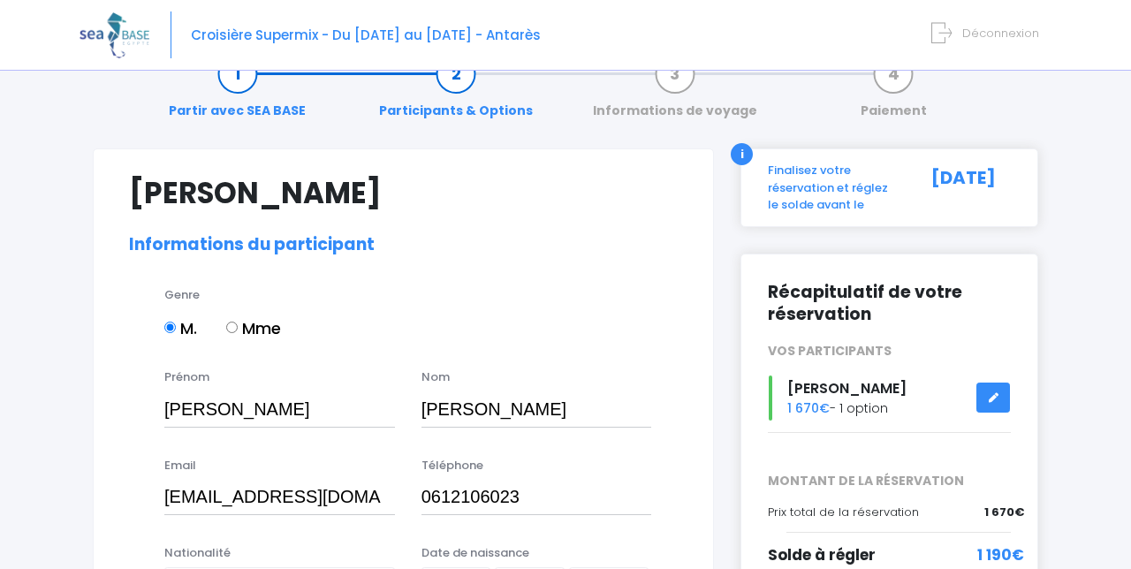
scroll to position [0, 0]
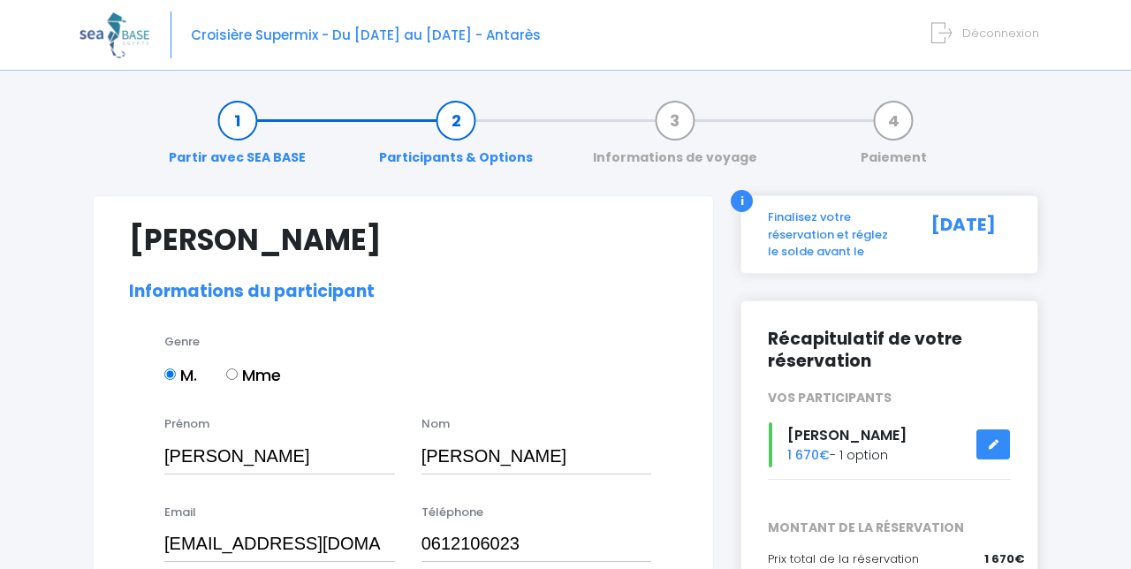
click at [682, 120] on link "Informations de voyage" at bounding box center [675, 139] width 182 height 56
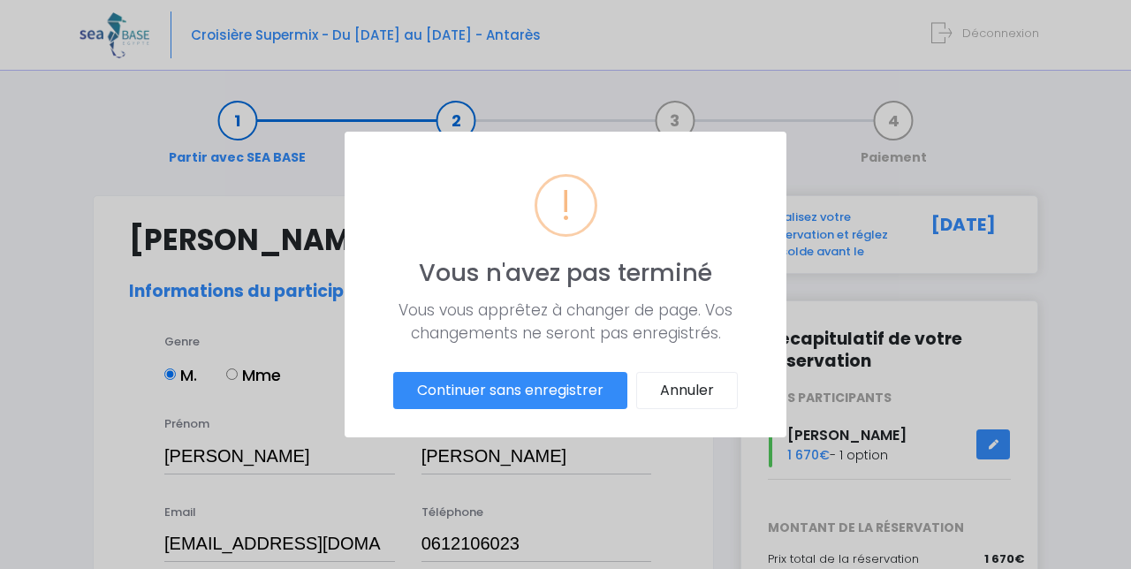
click at [479, 396] on button "Continuer sans enregistrer" at bounding box center [510, 390] width 234 height 37
